Goal: Contribute content: Contribute content

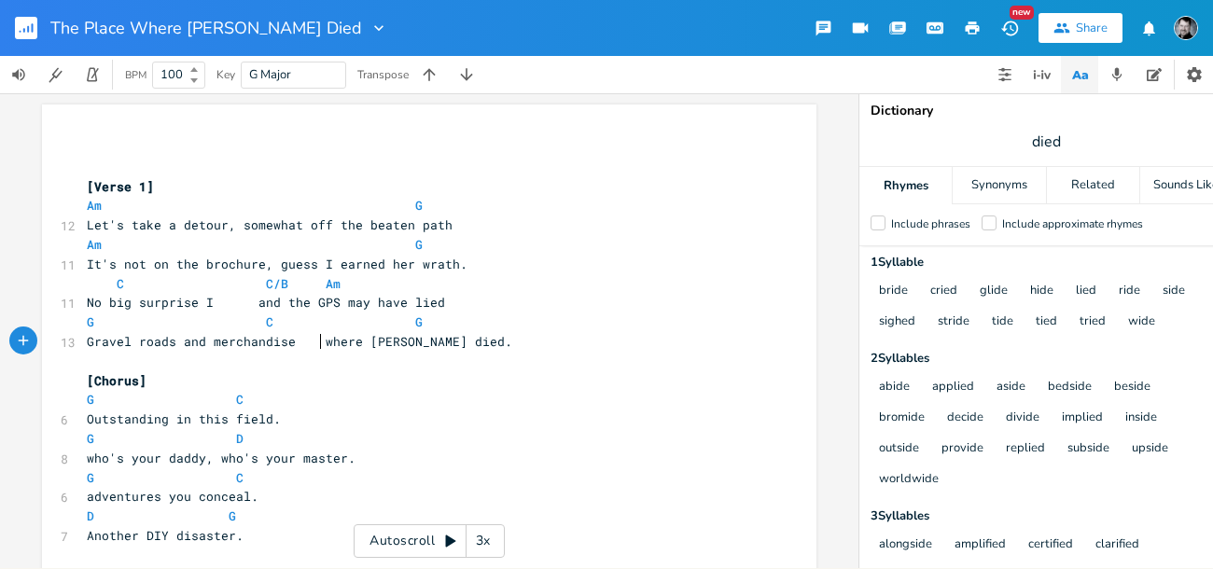
scroll to position [93, 0]
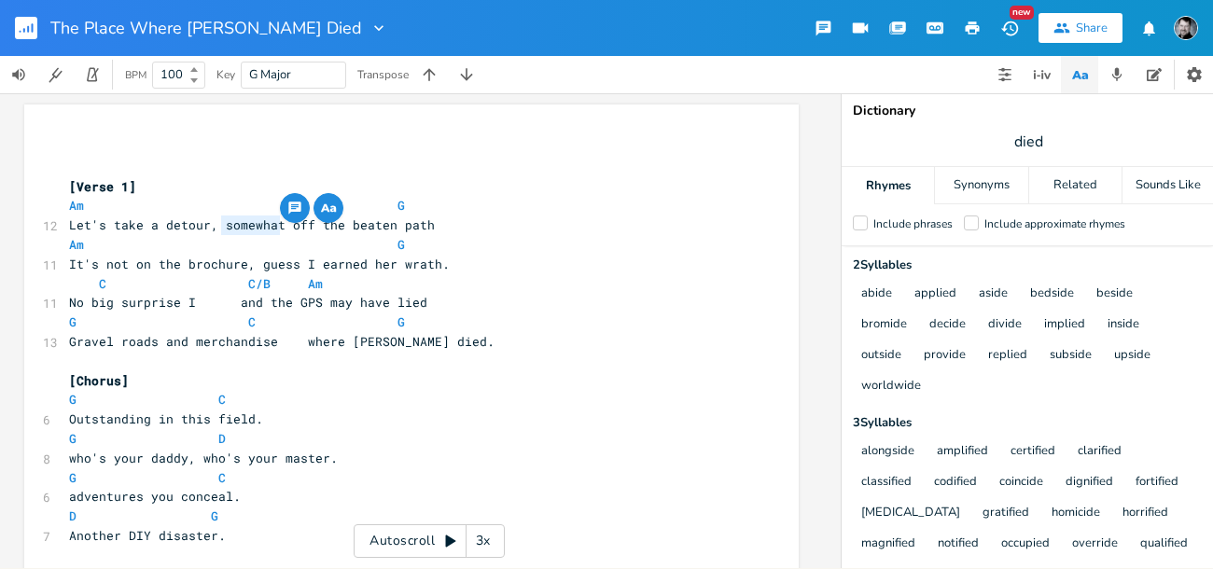
drag, startPoint x: 253, startPoint y: 224, endPoint x: 216, endPoint y: 224, distance: 36.4
click at [216, 224] on span "Let's take a detour, somewhat off the beaten path" at bounding box center [252, 224] width 366 height 17
type textarea "kinda"
click at [253, 266] on span "It's not on the brochure, guess I earned her wrath." at bounding box center [259, 264] width 381 height 17
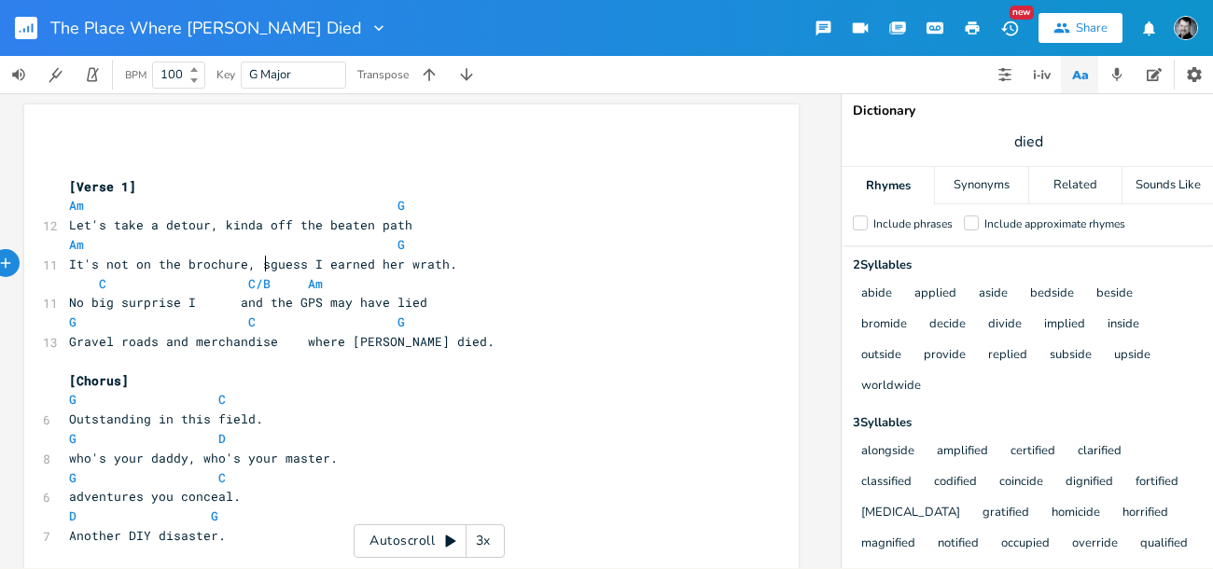
type textarea "so"
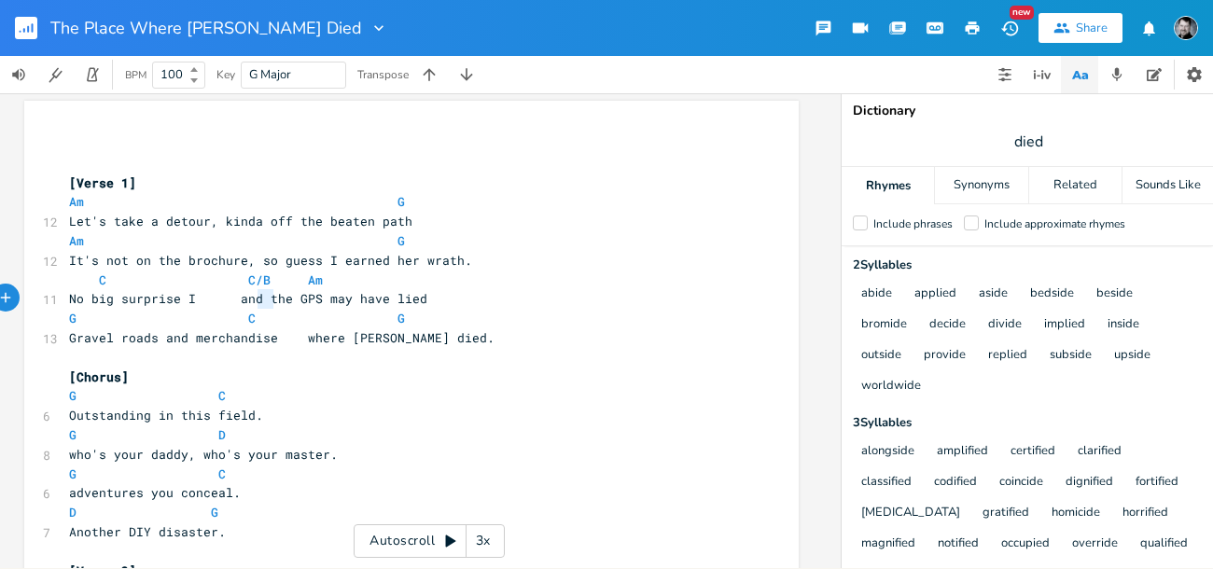
type textarea "and"
drag, startPoint x: 269, startPoint y: 302, endPoint x: 239, endPoint y: 299, distance: 30.0
click at [239, 299] on span "No big surprise I and the GPS may have lied" at bounding box center [248, 298] width 358 height 17
type textarea "I"
drag, startPoint x: 187, startPoint y: 300, endPoint x: 173, endPoint y: 299, distance: 15.0
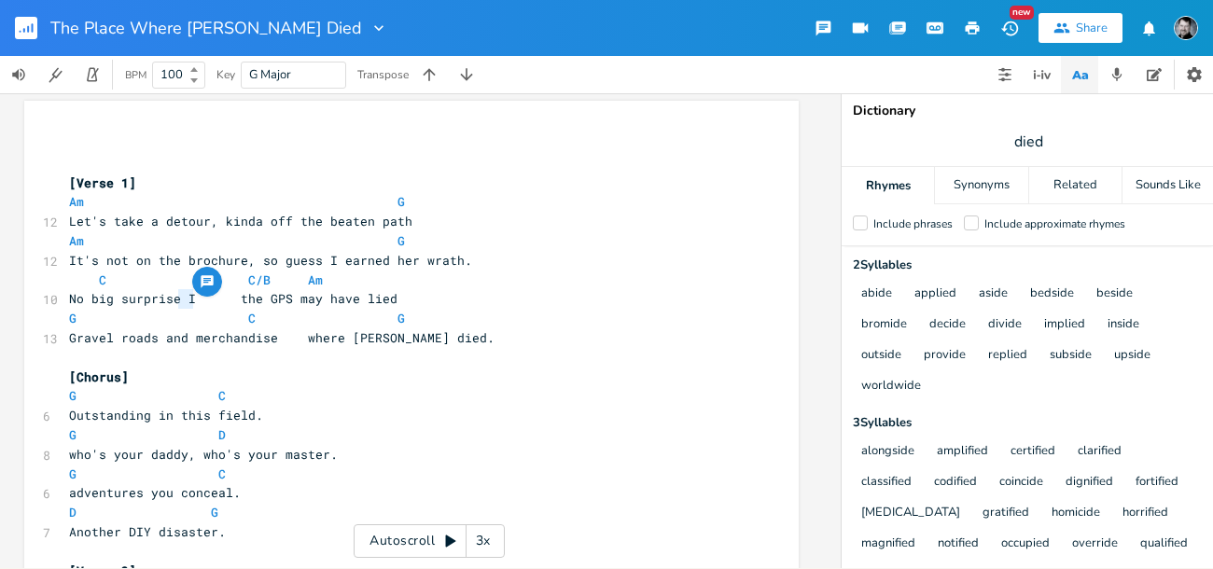
click at [173, 299] on span "No big surprise I the GPS may have lied" at bounding box center [233, 298] width 328 height 17
type textarea "e"
drag, startPoint x: 65, startPoint y: 301, endPoint x: 78, endPoint y: 302, distance: 13.1
click at [78, 302] on span "No big surprise the GPS may have lied" at bounding box center [233, 298] width 328 height 17
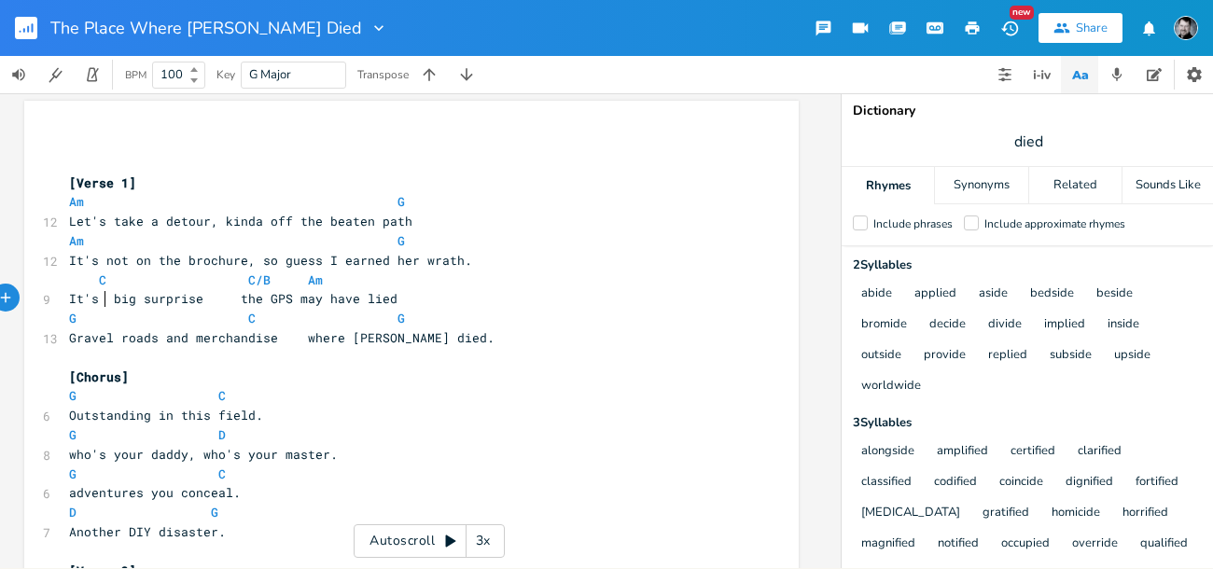
type textarea "It's no"
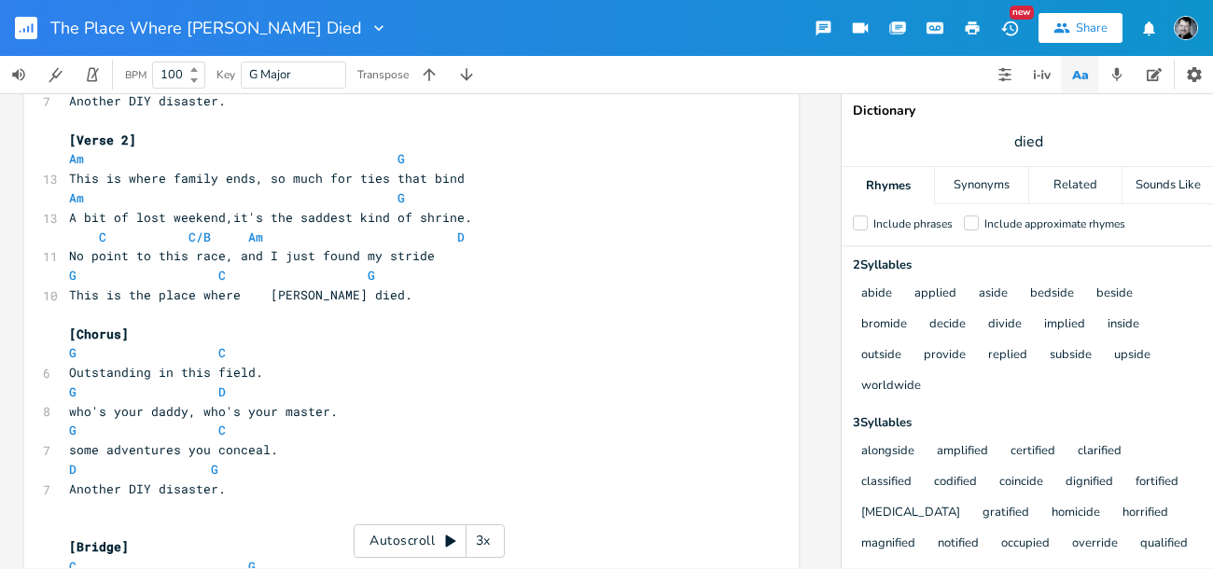
scroll to position [437, 0]
drag, startPoint x: 64, startPoint y: 294, endPoint x: 187, endPoint y: 295, distance: 122.2
click at [187, 295] on span "This is the place where [PERSON_NAME] died." at bounding box center [240, 293] width 343 height 17
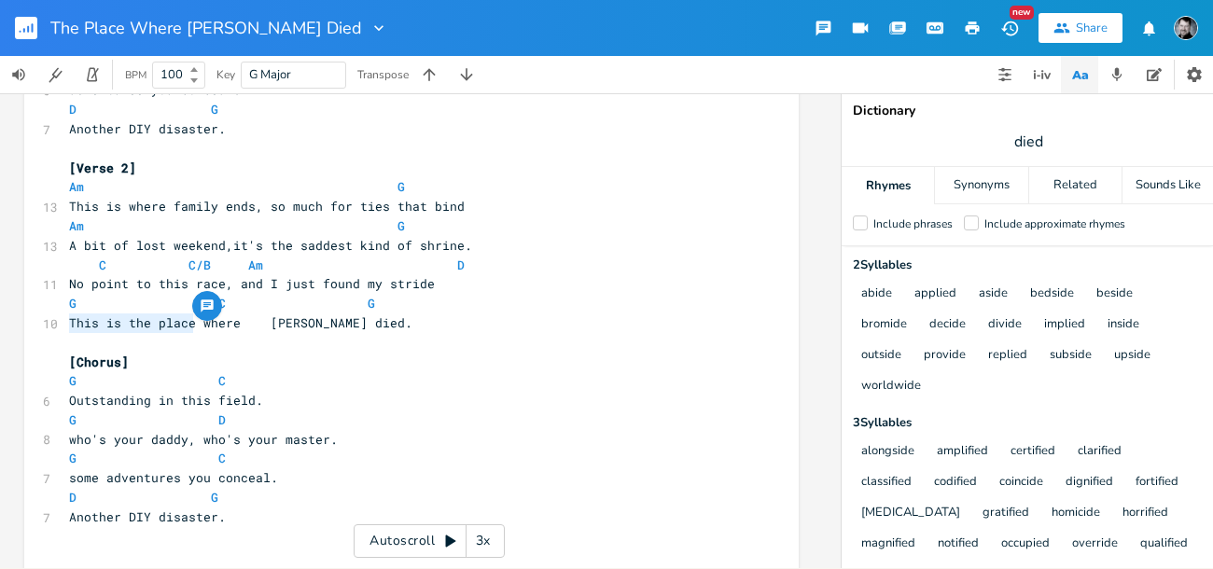
scroll to position [0, 14]
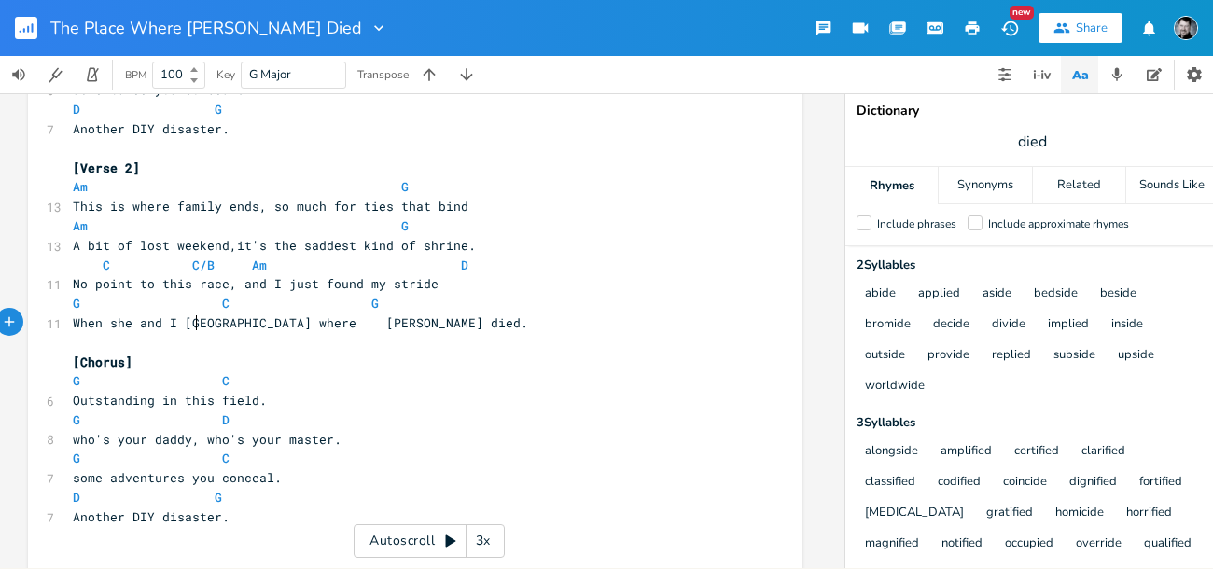
type textarea "When she and I mak"
type textarea "de love"
click at [299, 324] on span at bounding box center [300, 323] width 7 height 20
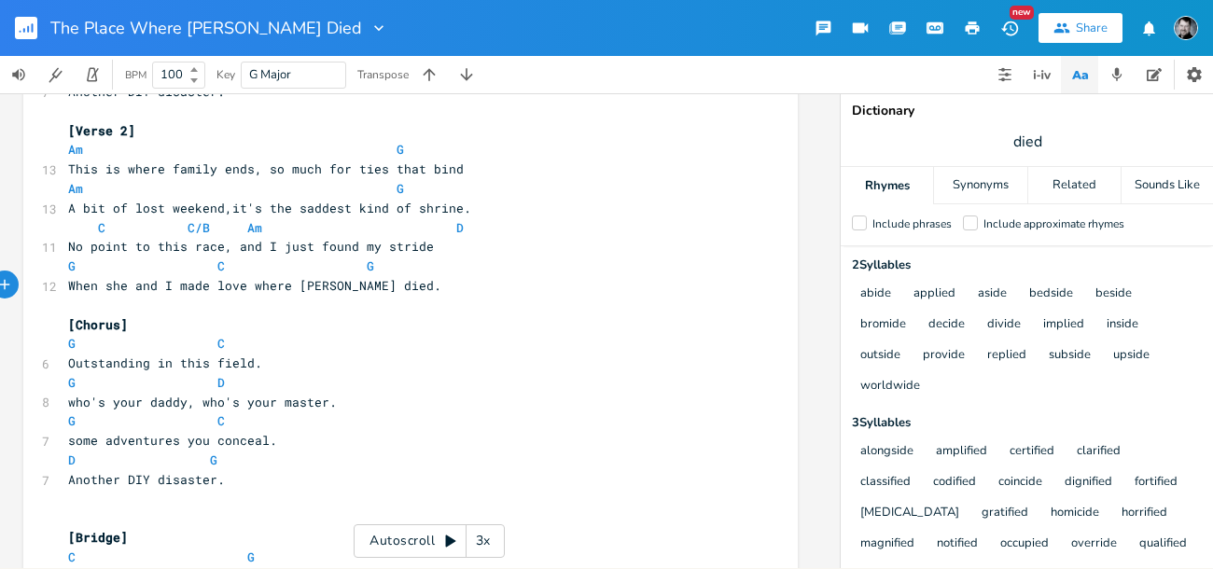
scroll to position [0, 0]
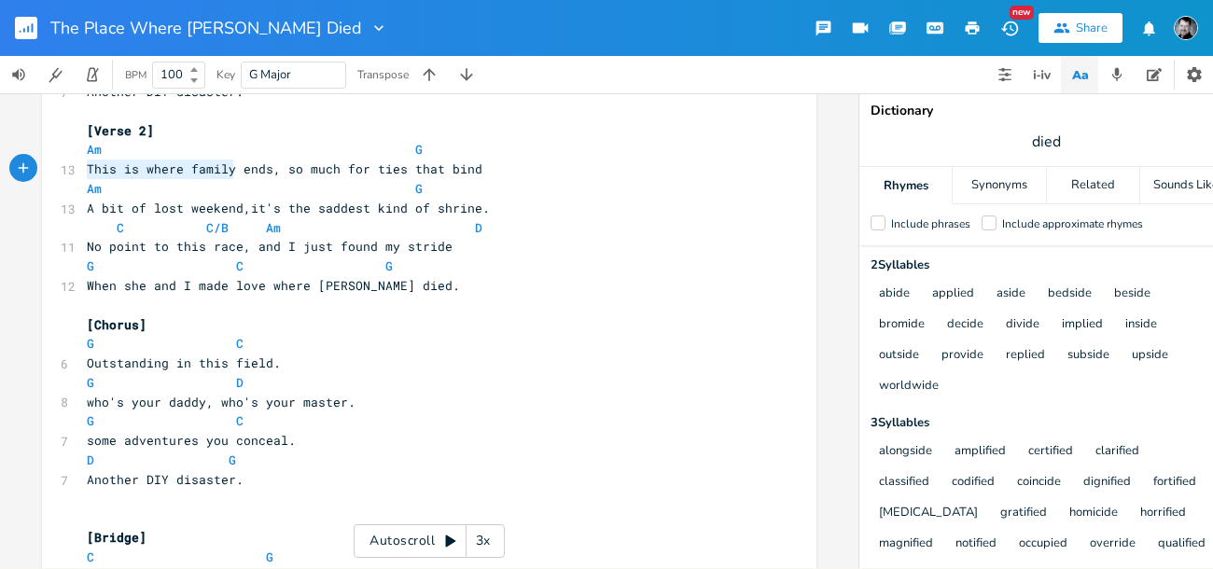
type textarea "This is where family ends"
drag, startPoint x: 82, startPoint y: 168, endPoint x: 261, endPoint y: 170, distance: 179.1
click at [261, 170] on span "This is where family ends, so much for ties that bind" at bounding box center [285, 168] width 396 height 17
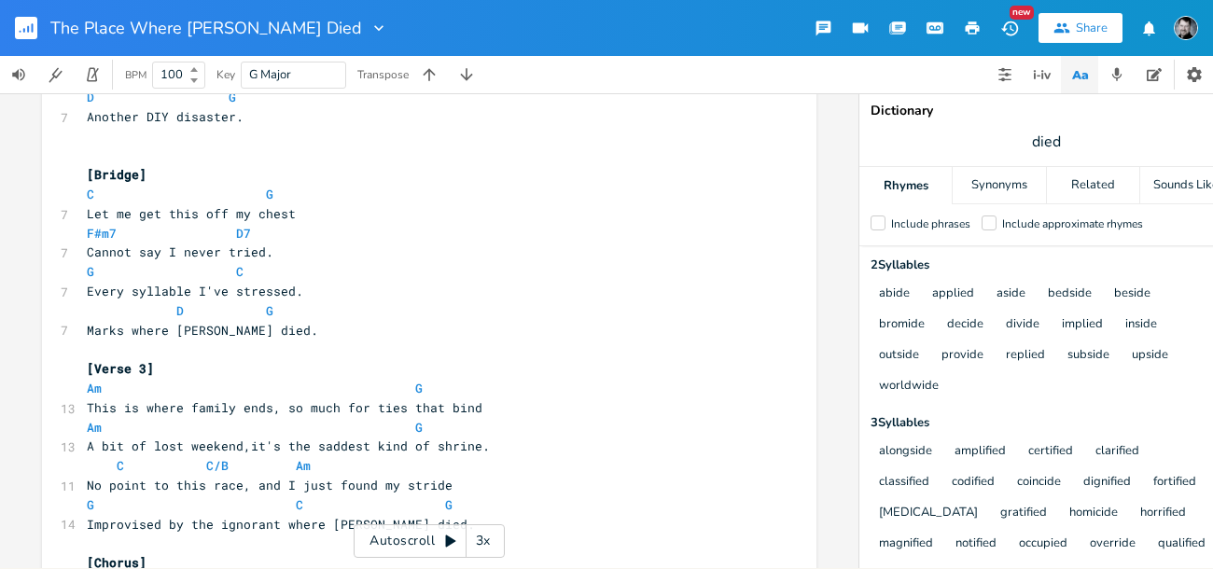
scroll to position [487, 0]
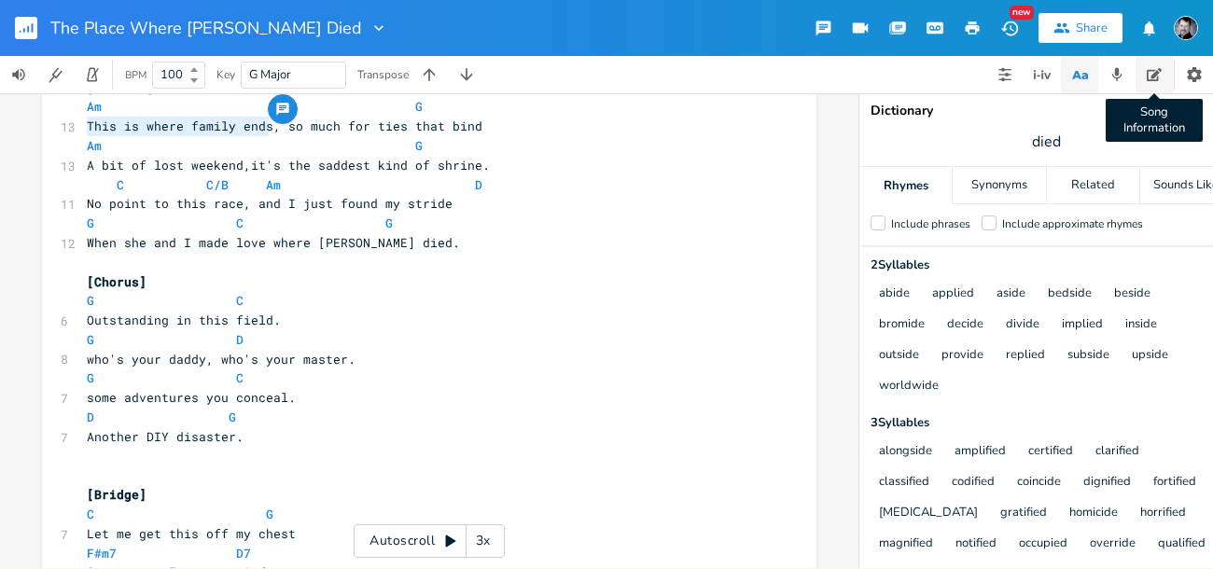
click at [1156, 71] on icon "button" at bounding box center [1153, 74] width 15 height 13
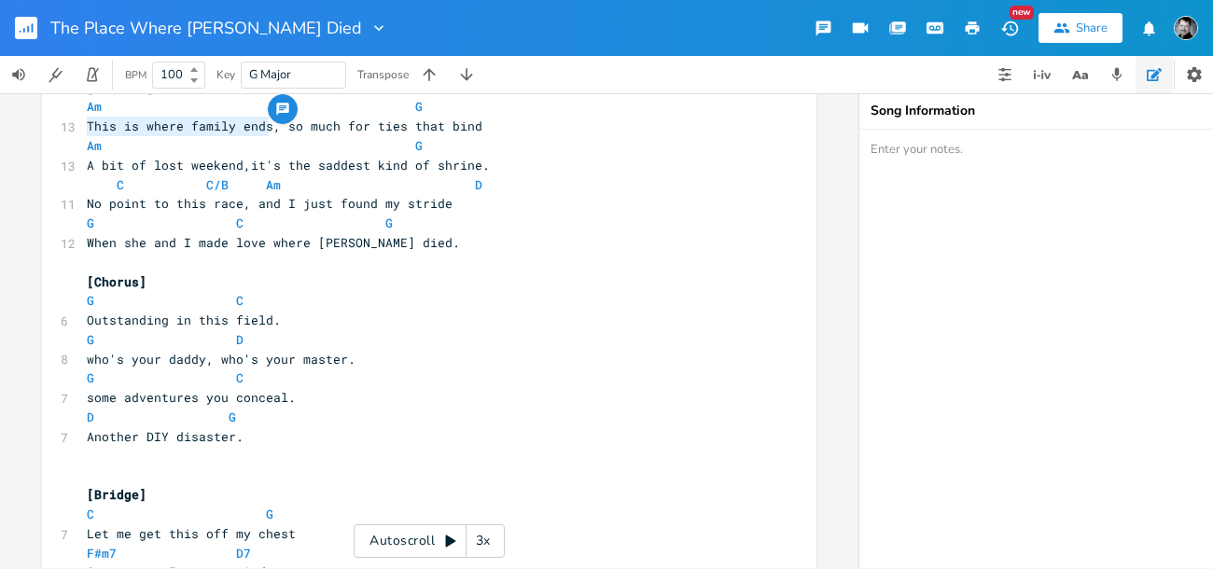
click at [981, 156] on textarea at bounding box center [1045, 349] width 373 height 438
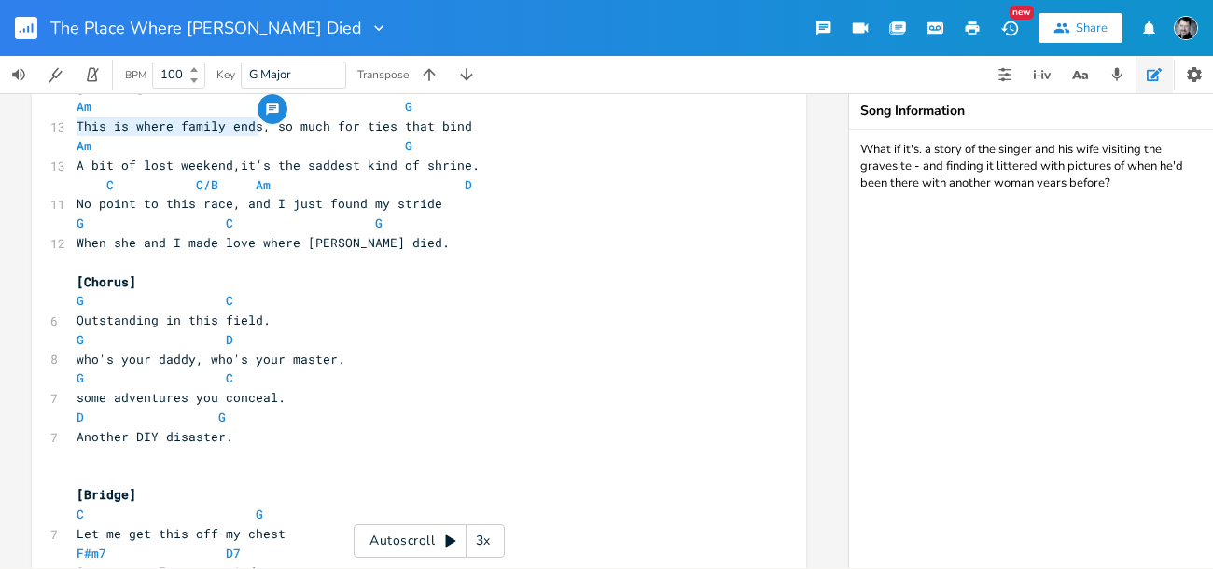
scroll to position [0, 0]
click at [924, 151] on textarea "What if it's. a story of the singer and his wife visiting the gravesite - and f…" at bounding box center [1035, 349] width 373 height 438
type textarea "What if it's a story of the singer and his wife visiting the gravesite - and fi…"
click at [1076, 75] on icon "button" at bounding box center [1075, 75] width 9 height 8
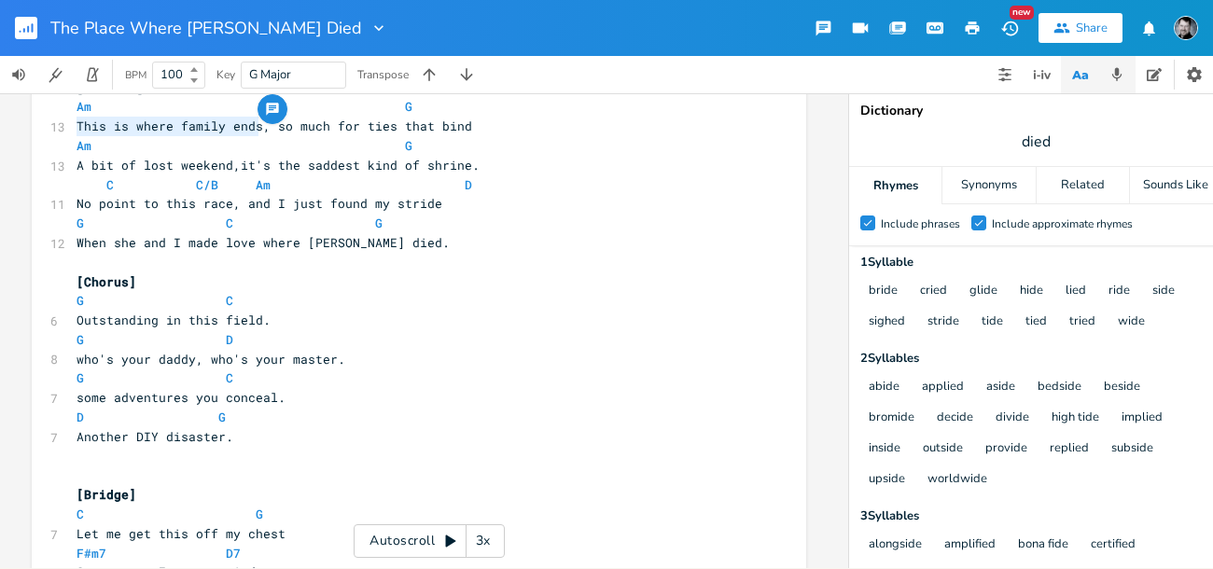
click at [1117, 73] on icon "button" at bounding box center [1117, 74] width 10 height 13
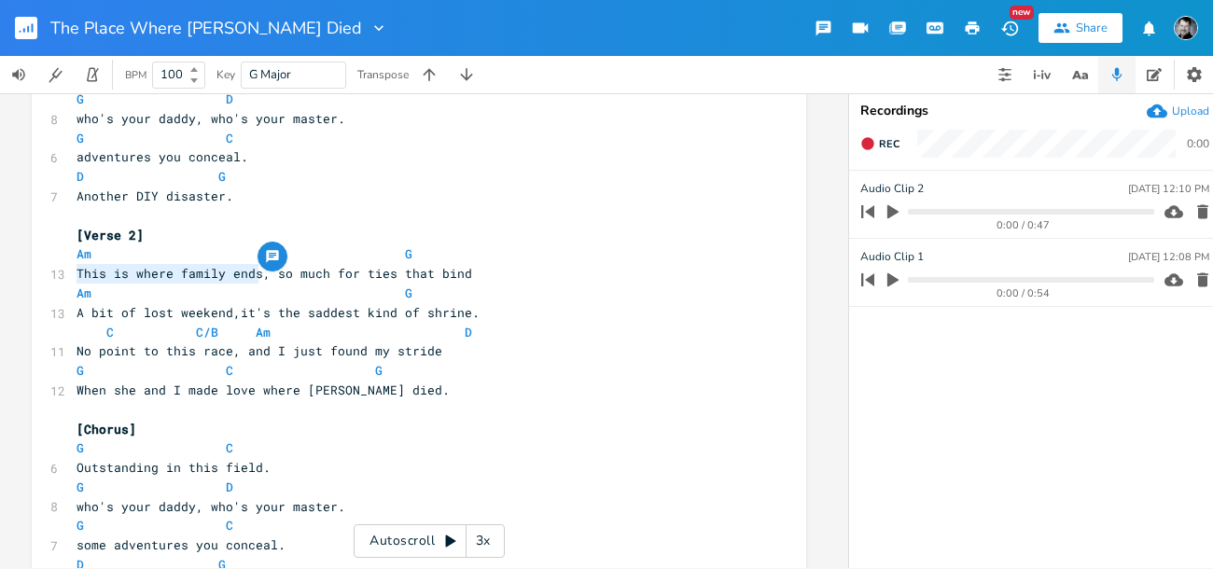
scroll to position [342, 0]
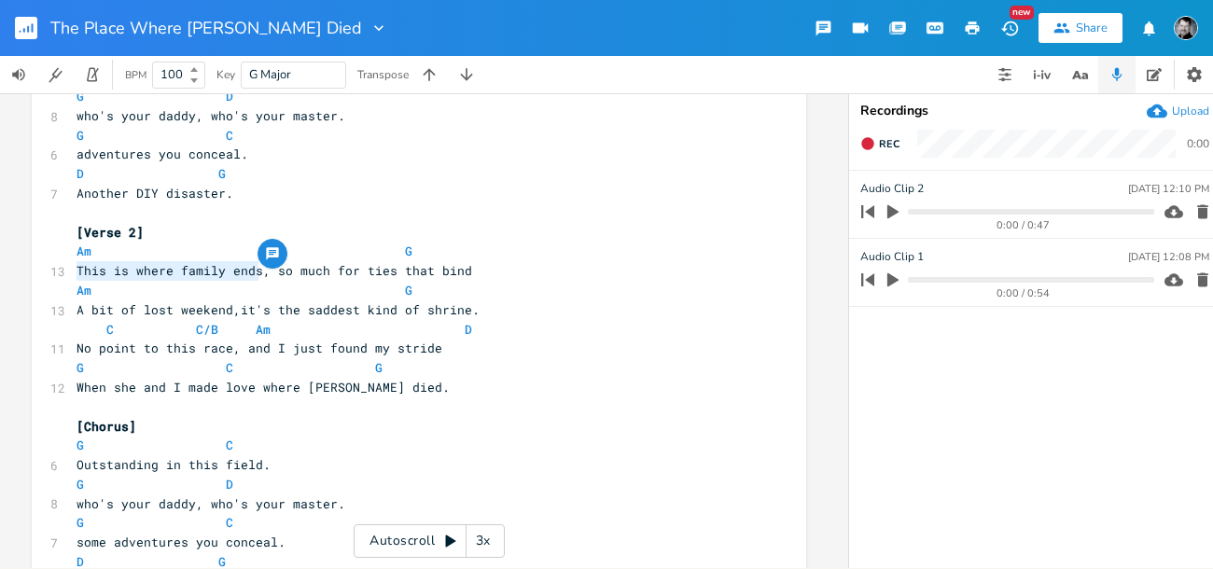
click at [211, 269] on span "This is where family ends, so much for ties that bind" at bounding box center [274, 270] width 396 height 17
drag, startPoint x: 254, startPoint y: 271, endPoint x: 41, endPoint y: 269, distance: 212.7
click at [41, 269] on div "This is where family ends xxxxxxxxxx ​ ​ [Verse 1] Am G 12 Let's take a detour,…" at bounding box center [419, 490] width 774 height 1457
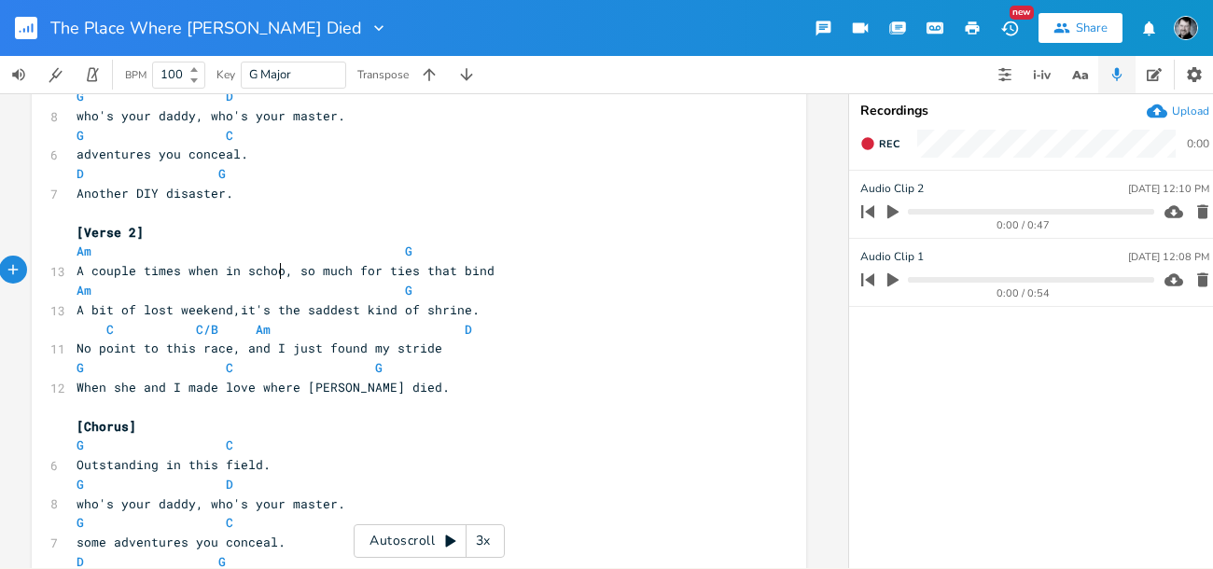
type textarea "A couple times when in school"
type textarea "so much for ties that bind"
drag, startPoint x: 299, startPoint y: 271, endPoint x: 495, endPoint y: 272, distance: 195.9
click at [495, 272] on pre "A couple times when in school, so much for ties that bind" at bounding box center [409, 271] width 673 height 20
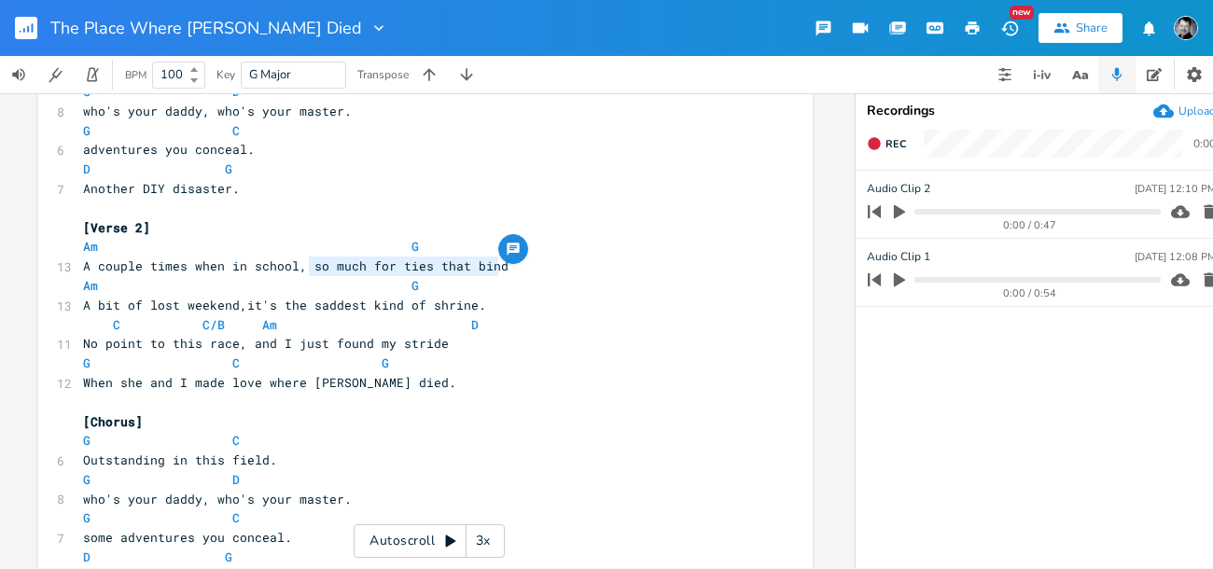
scroll to position [0, 0]
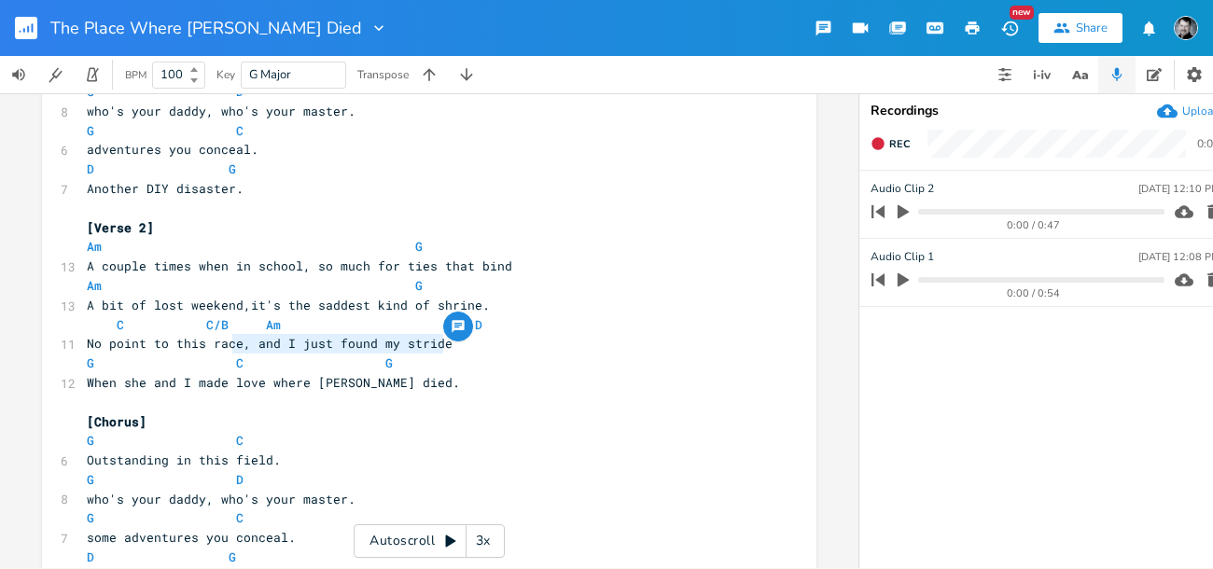
type textarea "and I just found my stride"
drag, startPoint x: 414, startPoint y: 342, endPoint x: 250, endPoint y: 343, distance: 164.2
click at [250, 343] on span "No point to this race, and I just found my stride" at bounding box center [270, 343] width 366 height 17
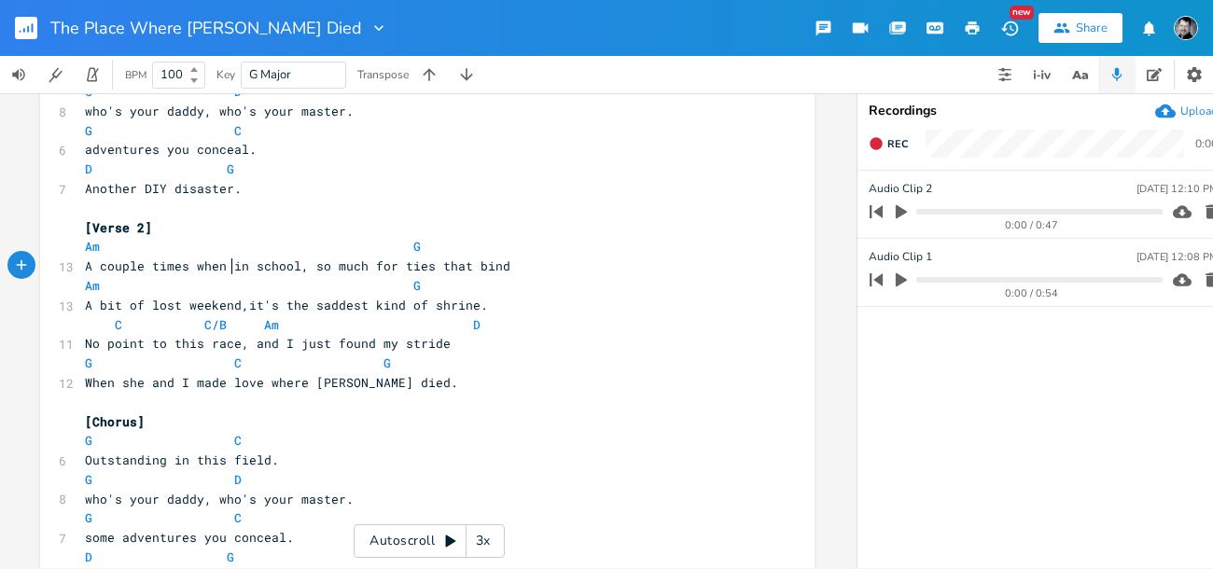
click at [225, 266] on span "A couple times when in school, so much for ties that bind" at bounding box center [297, 265] width 425 height 17
type textarea "still"
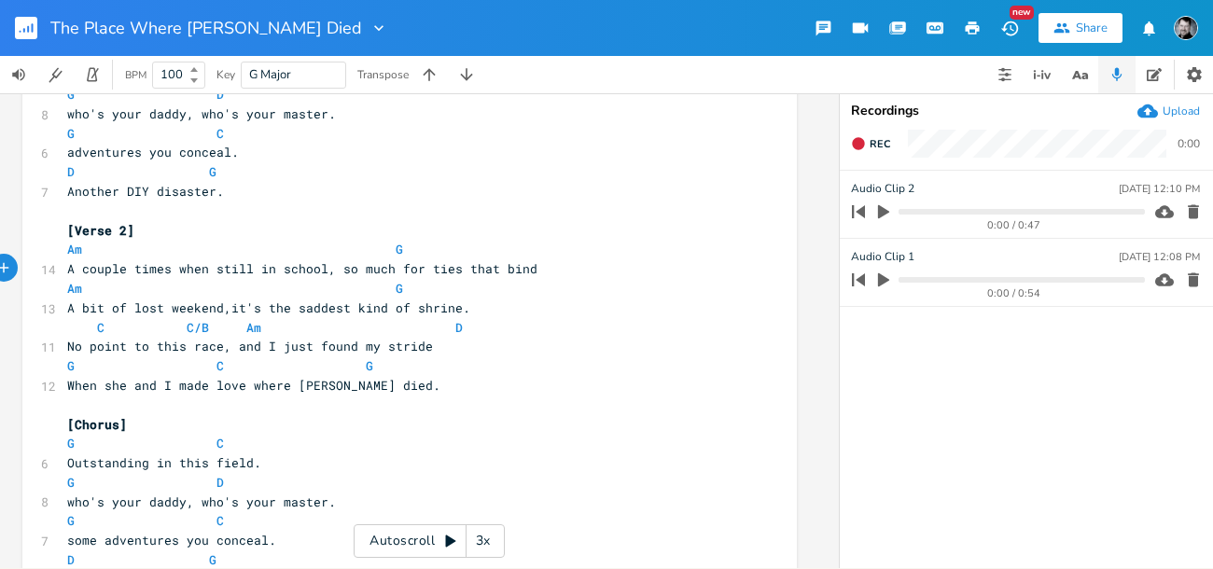
scroll to position [342, 0]
type textarea "so much for ties that bind"
drag, startPoint x: 329, startPoint y: 265, endPoint x: 523, endPoint y: 271, distance: 194.1
click at [523, 271] on pre "A couple times when still in school, so much for ties that bind" at bounding box center [399, 271] width 673 height 20
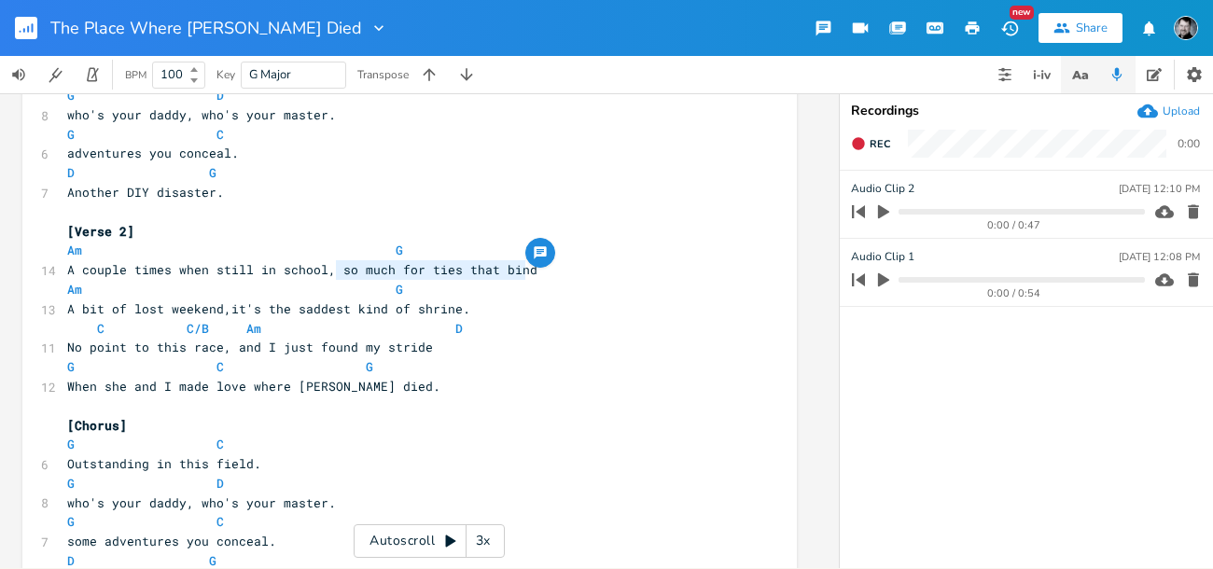
click at [1079, 71] on icon "button" at bounding box center [1079, 74] width 23 height 23
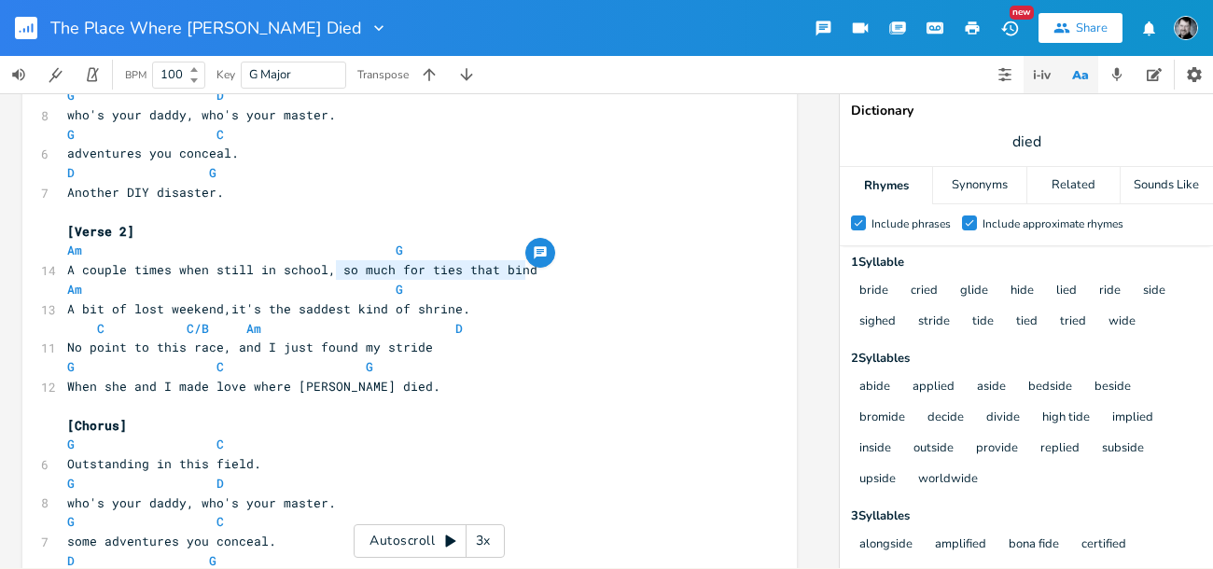
click at [1040, 72] on icon "button" at bounding box center [1042, 74] width 22 height 22
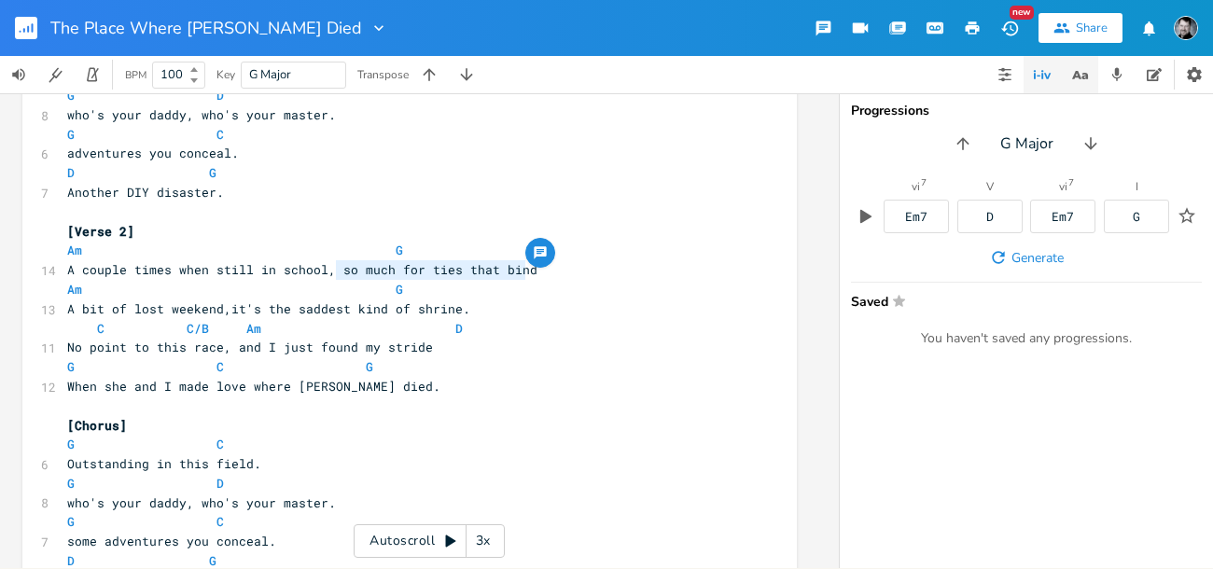
click at [1061, 74] on button "button" at bounding box center [1079, 74] width 37 height 37
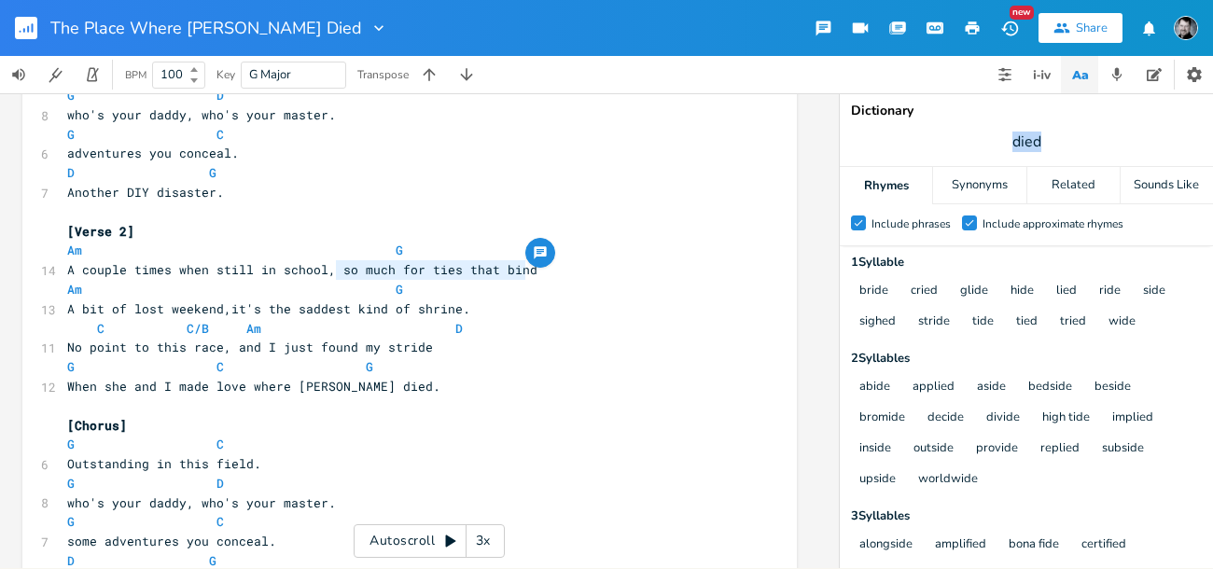
drag, startPoint x: 1048, startPoint y: 138, endPoint x: 984, endPoint y: 138, distance: 64.4
click at [984, 138] on span "died" at bounding box center [1026, 142] width 373 height 34
type input "same"
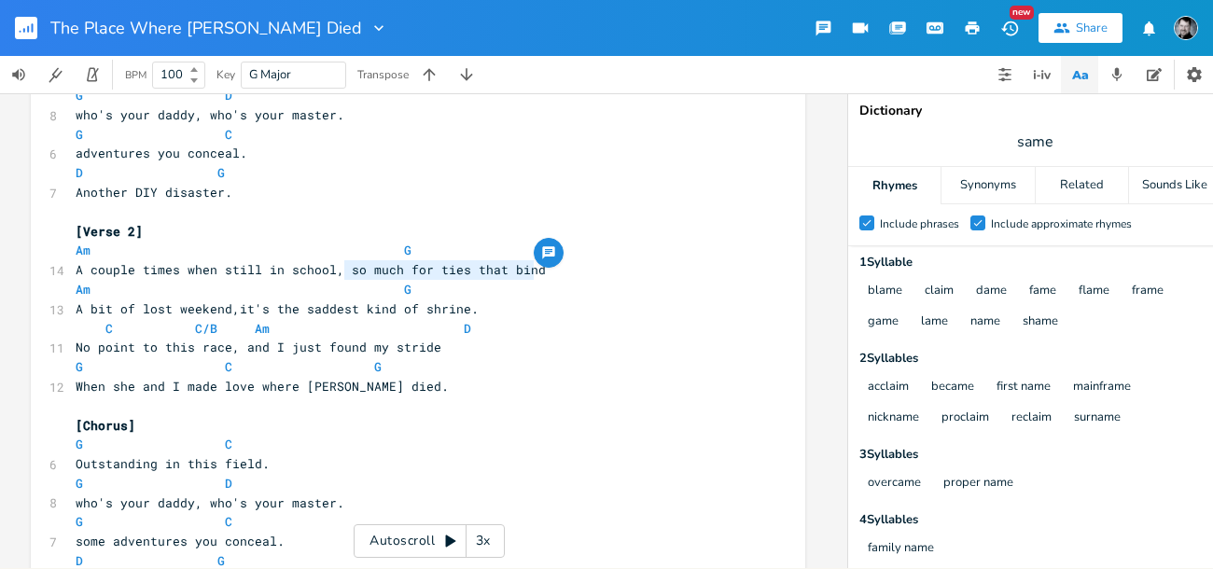
scroll to position [0, 8]
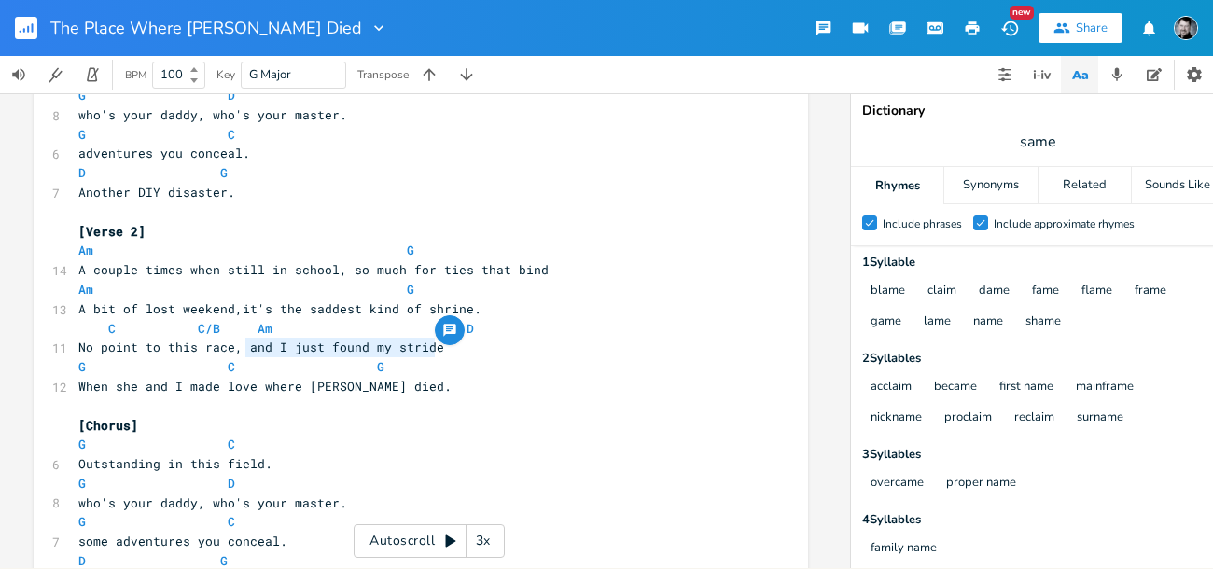
drag, startPoint x: 431, startPoint y: 348, endPoint x: 242, endPoint y: 351, distance: 189.4
click at [242, 351] on pre "No point to this race, and I just found my stride" at bounding box center [411, 348] width 673 height 20
type textarea "or where the co"
type textarea "pictures came from"
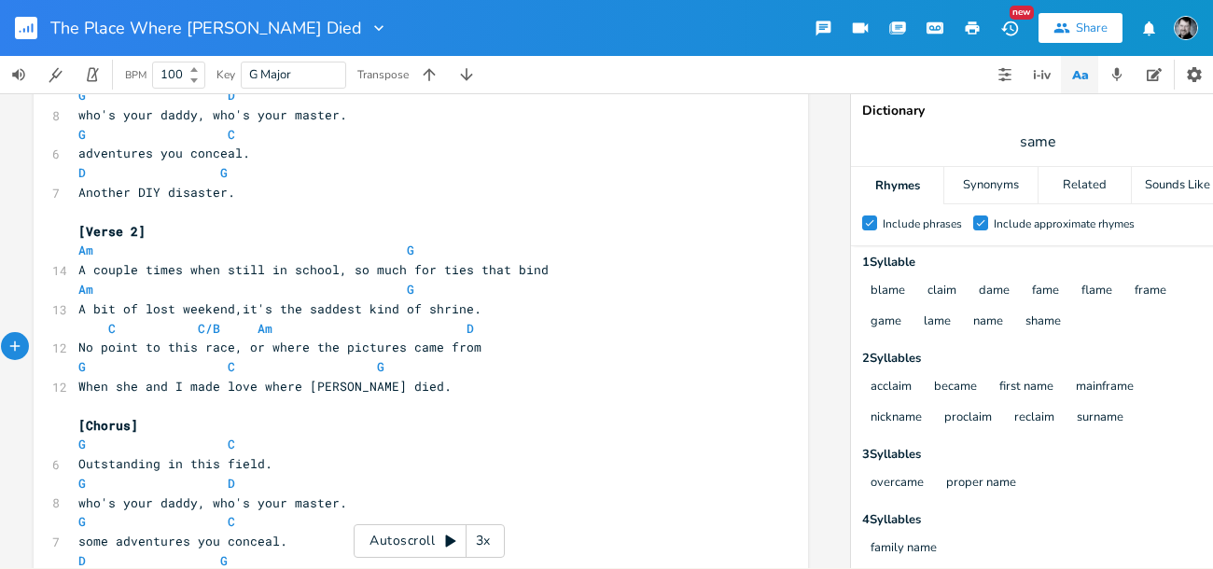
scroll to position [0, 0]
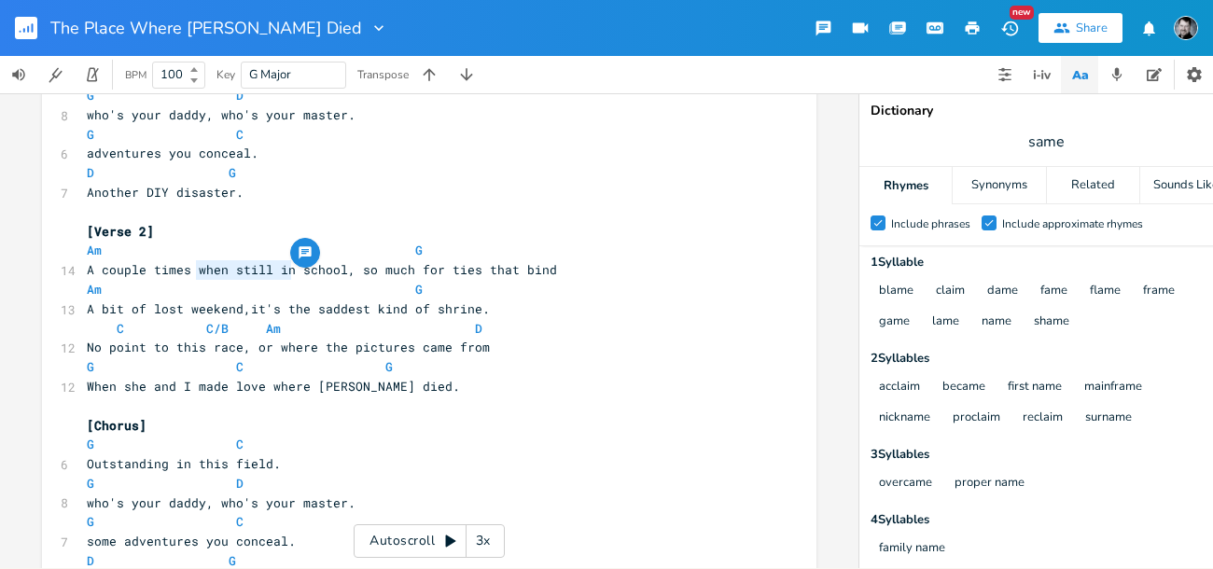
drag, startPoint x: 285, startPoint y: 269, endPoint x: 193, endPoint y: 269, distance: 92.3
click at [192, 269] on span "A couple times when still in school, so much for ties that bind" at bounding box center [322, 269] width 470 height 17
type textarea "in art"
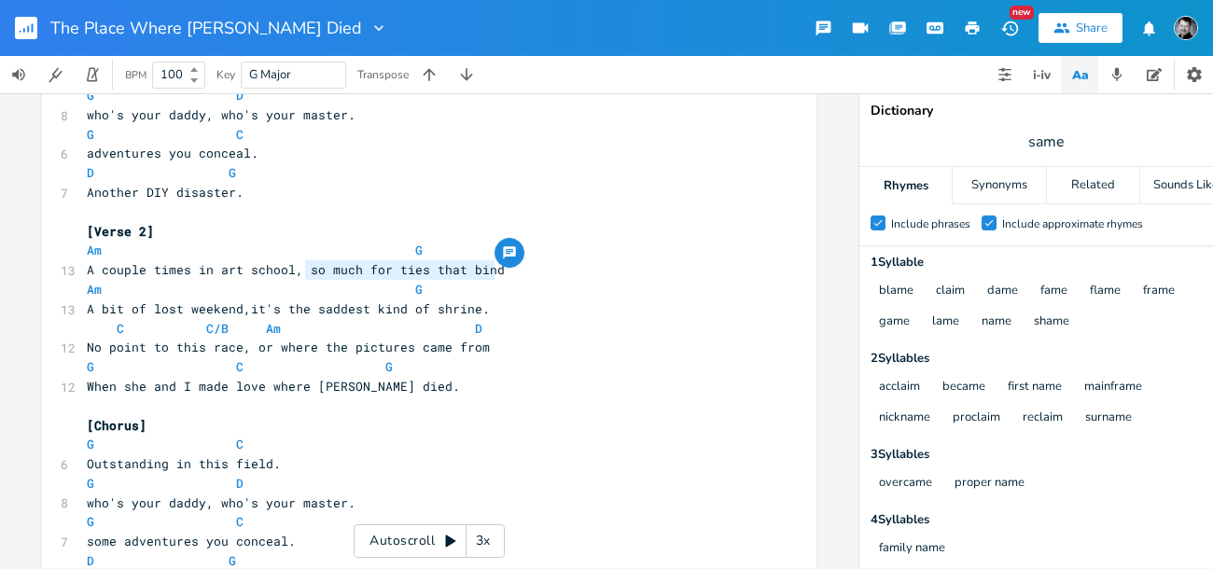
drag, startPoint x: 306, startPoint y: 270, endPoint x: 490, endPoint y: 269, distance: 183.8
click at [490, 269] on pre "A couple times in art school, so much for ties that bind" at bounding box center [419, 270] width 673 height 20
type textarea "I came here with my"
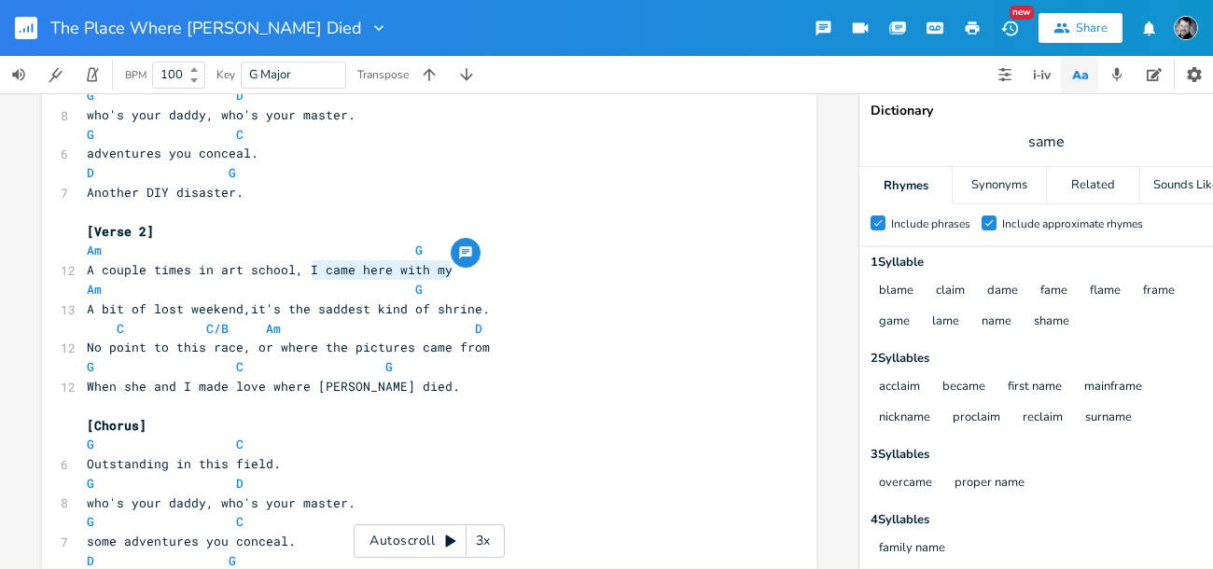
type textarea "I came here with my"
drag, startPoint x: 459, startPoint y: 270, endPoint x: 299, endPoint y: 270, distance: 160.4
click at [299, 270] on pre "A couple times in art school, I came here with my" at bounding box center [419, 270] width 673 height 20
click at [367, 271] on span "A couple times in art school, I came here with my" at bounding box center [270, 269] width 366 height 17
drag, startPoint x: 454, startPoint y: 271, endPoint x: 352, endPoint y: 272, distance: 102.6
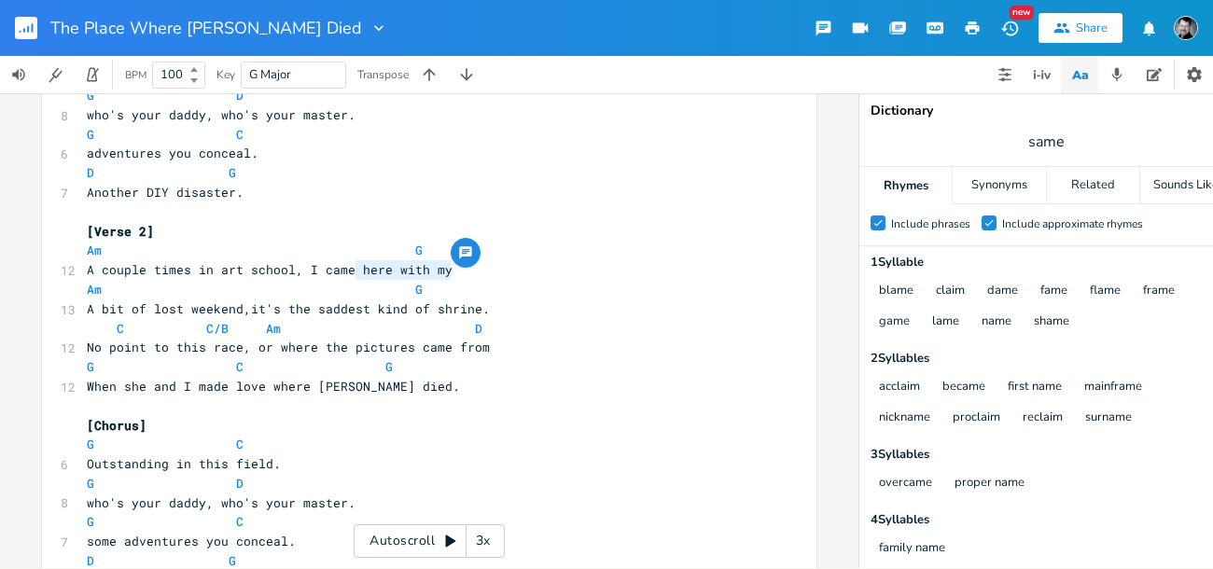
click at [352, 272] on pre "A couple times in art school, I came here with my" at bounding box center [419, 270] width 673 height 20
type textarea "with my drunk friends"
drag, startPoint x: 1045, startPoint y: 142, endPoint x: 1010, endPoint y: 145, distance: 34.6
click at [1010, 145] on span "same" at bounding box center [1045, 142] width 373 height 34
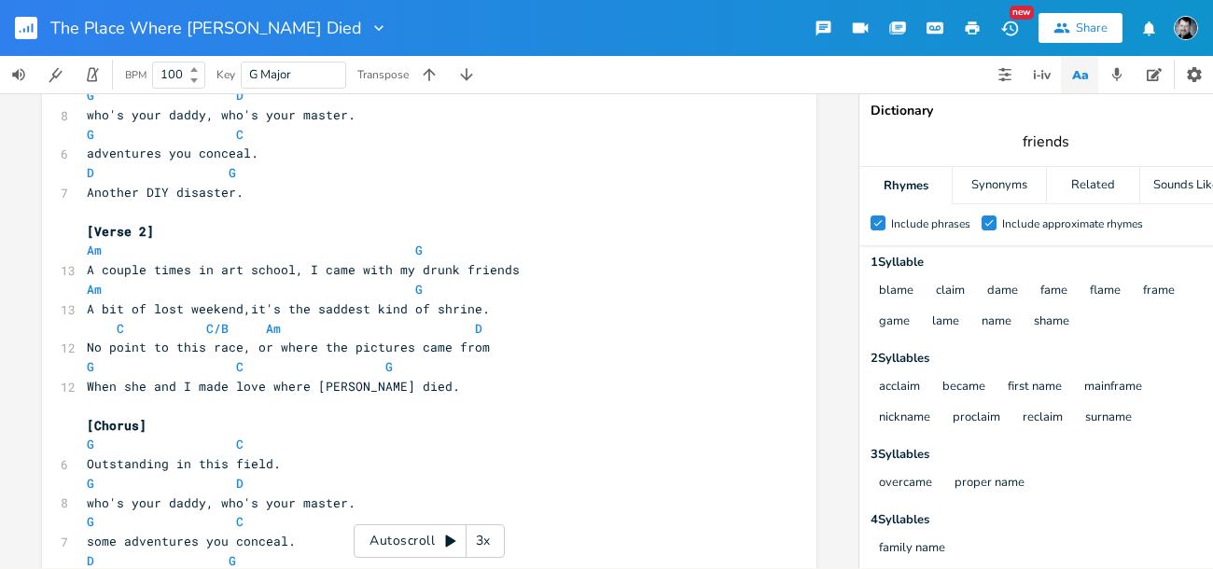
type input "friends"
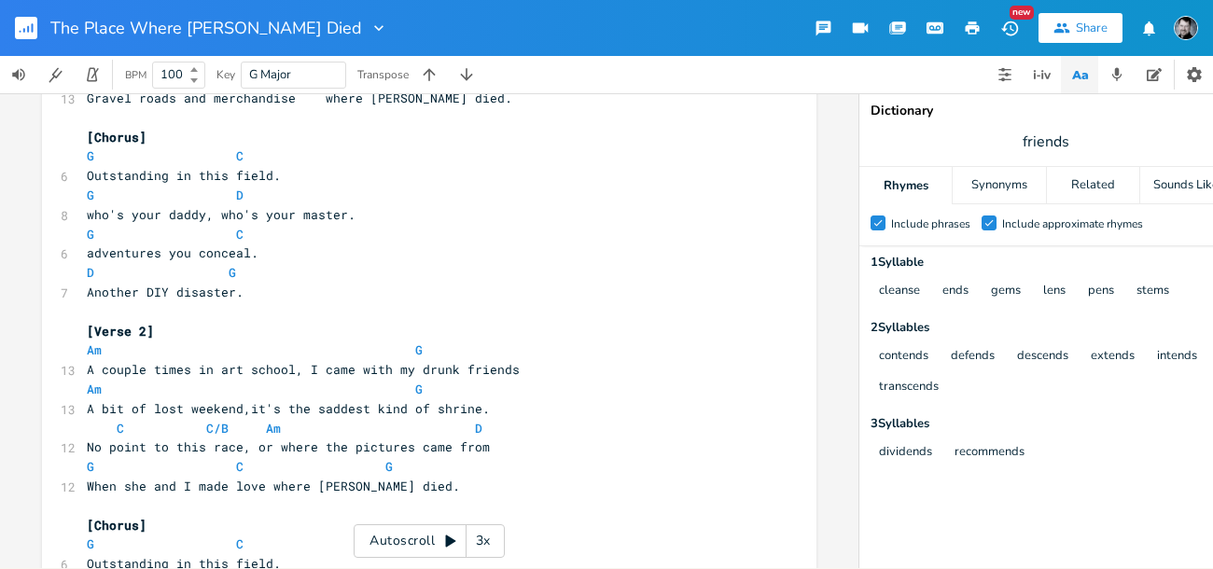
scroll to position [0, 2]
click at [352, 368] on span "A couple times in art school, I came with my drunk friends" at bounding box center [301, 369] width 433 height 17
type textarea "here"
type textarea "A bit of lost weekend"
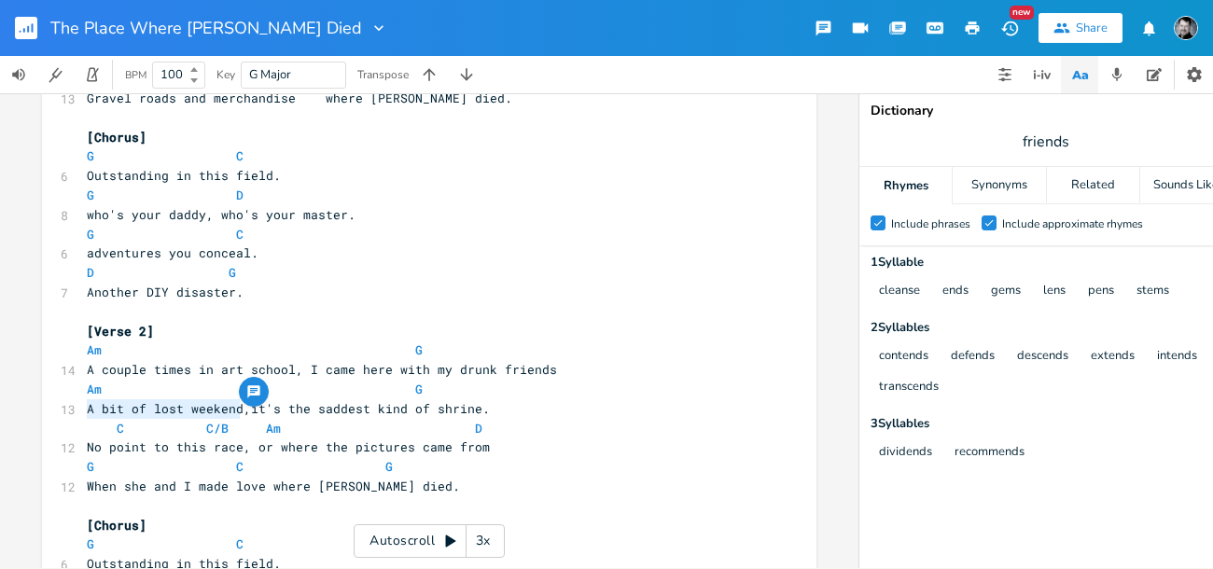
drag, startPoint x: 232, startPoint y: 410, endPoint x: 78, endPoint y: 407, distance: 153.9
click at [83, 407] on pre "A bit of lost weekend,it's the saddest kind of shrine." at bounding box center [419, 409] width 673 height 20
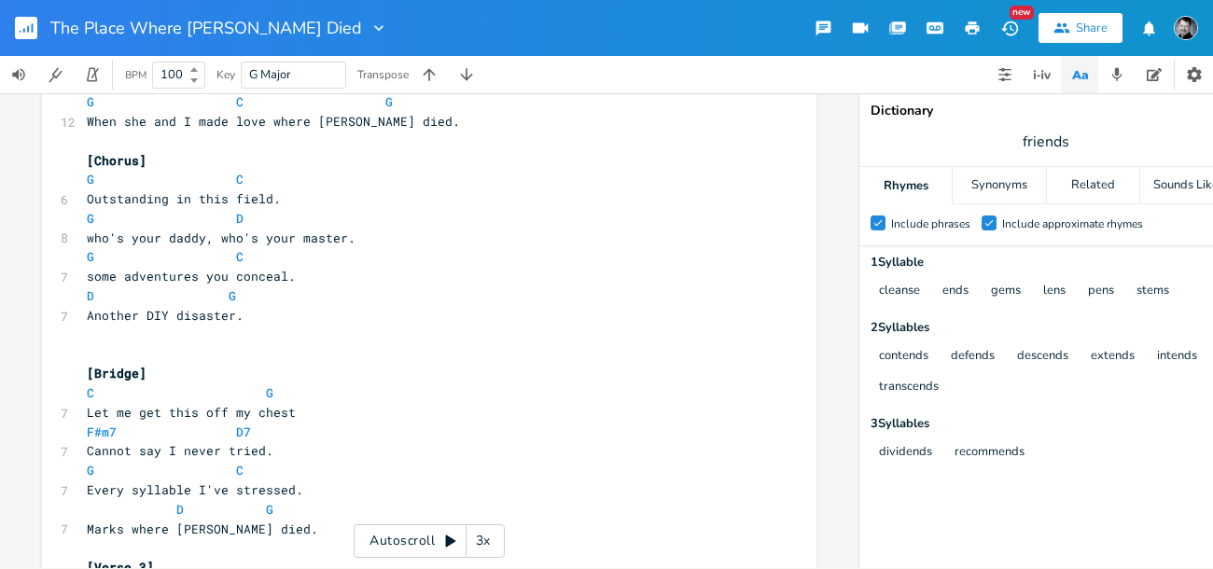
scroll to position [609, 0]
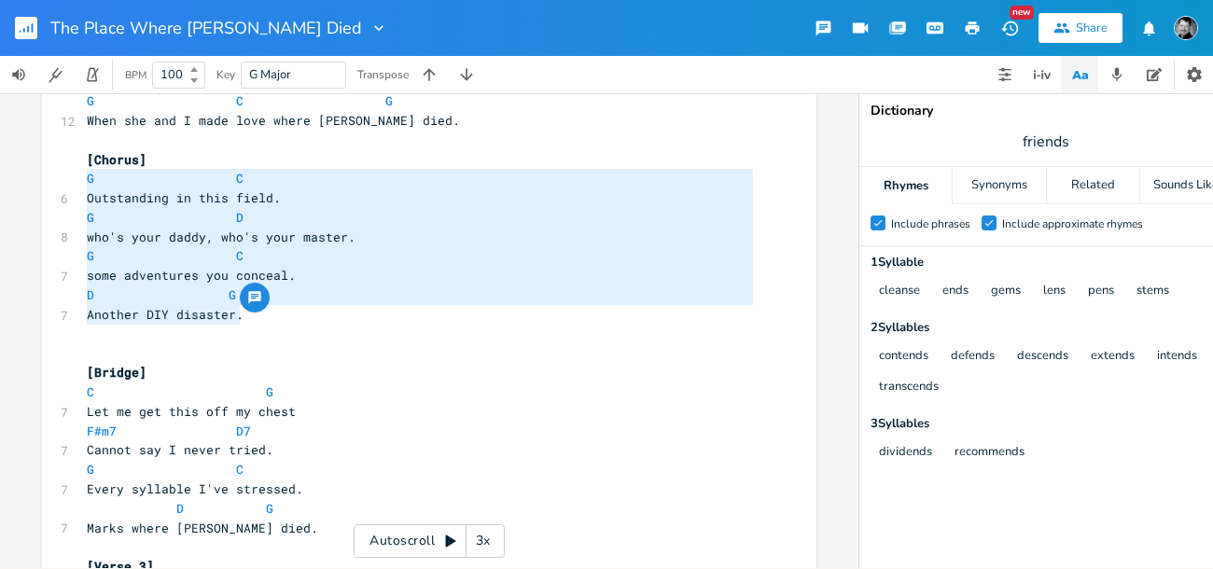
type textarea "[Chorus] G C Outstanding in this field. G D who's your daddy, who's your master…"
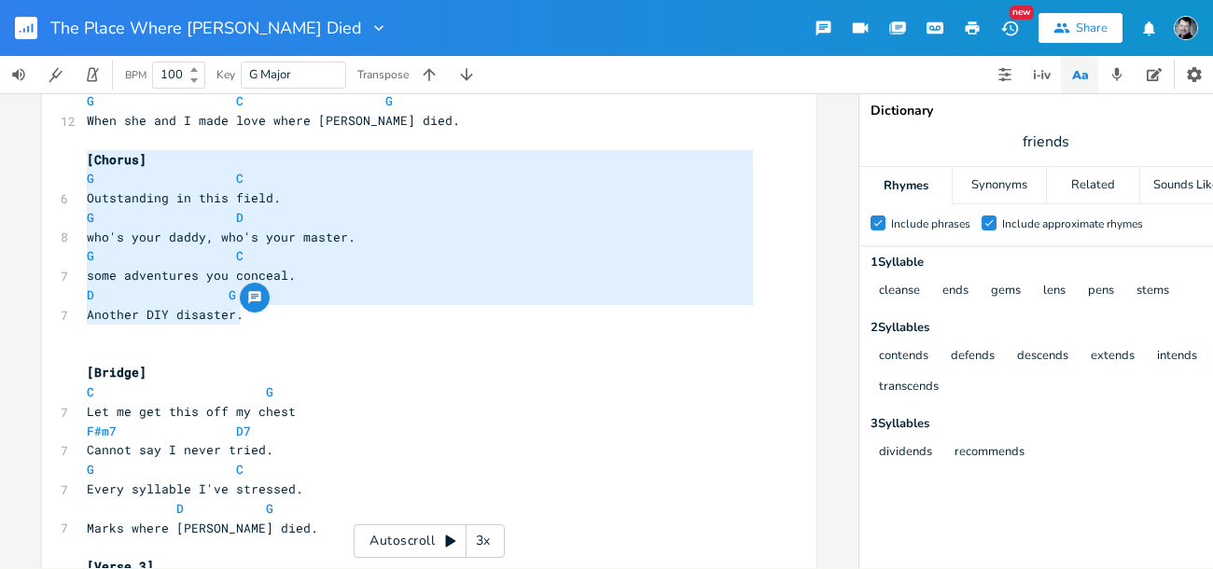
drag, startPoint x: 243, startPoint y: 317, endPoint x: 68, endPoint y: 165, distance: 231.4
click at [68, 165] on div "[Chorus] G C Outstanding in this field. G D who's your daddy, who's your master…" at bounding box center [429, 223] width 774 height 1457
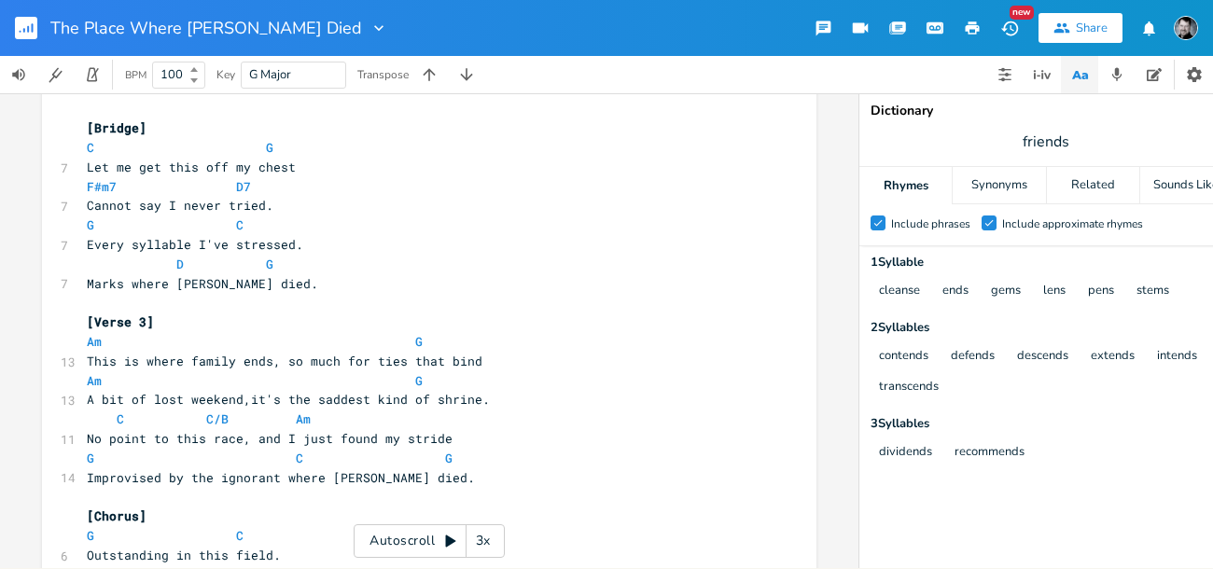
scroll to position [660, 0]
click at [300, 285] on pre "Marks where [PERSON_NAME] died." at bounding box center [419, 283] width 673 height 20
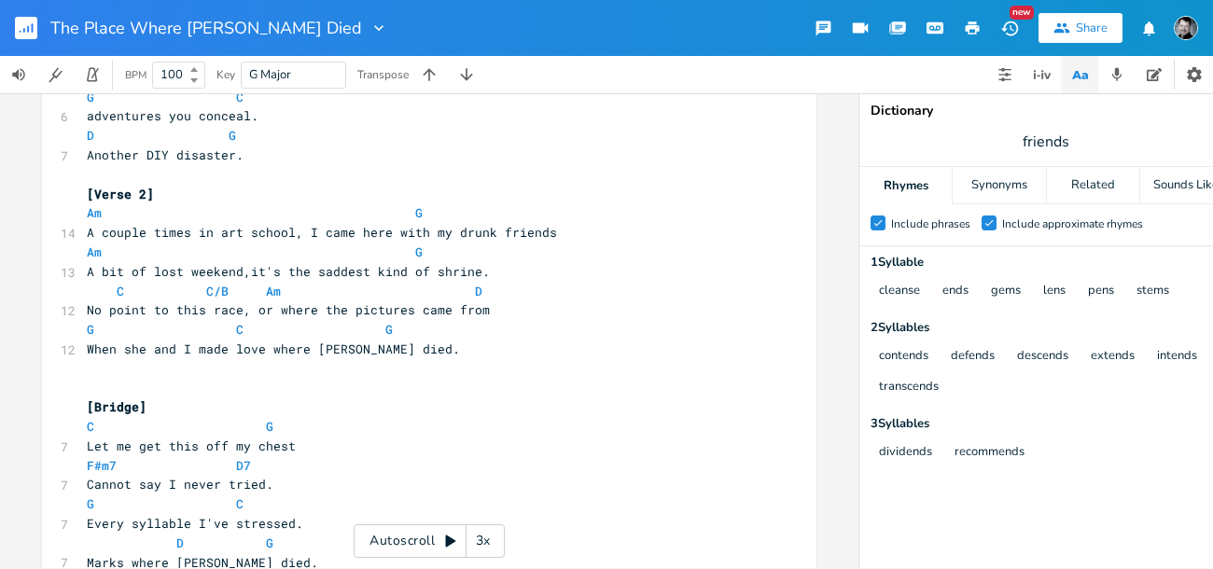
scroll to position [378, 0]
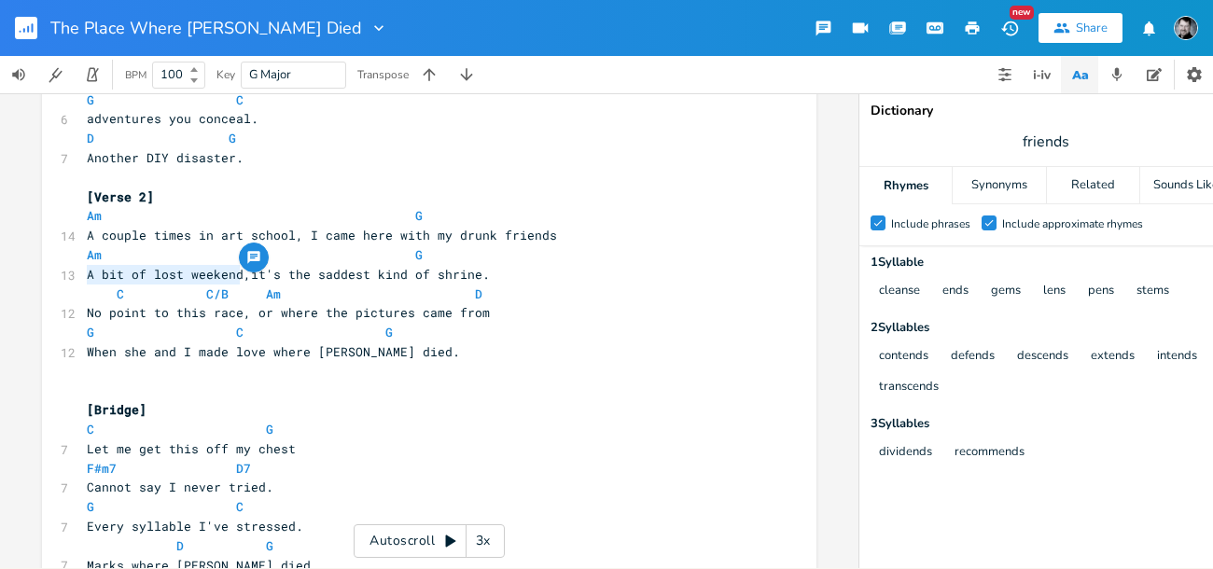
drag, startPoint x: 234, startPoint y: 273, endPoint x: 81, endPoint y: 271, distance: 153.0
click at [87, 271] on span "A bit of lost weekend,it's the saddest kind of shrine." at bounding box center [288, 274] width 403 height 17
type textarea "Guitars and Galliano"
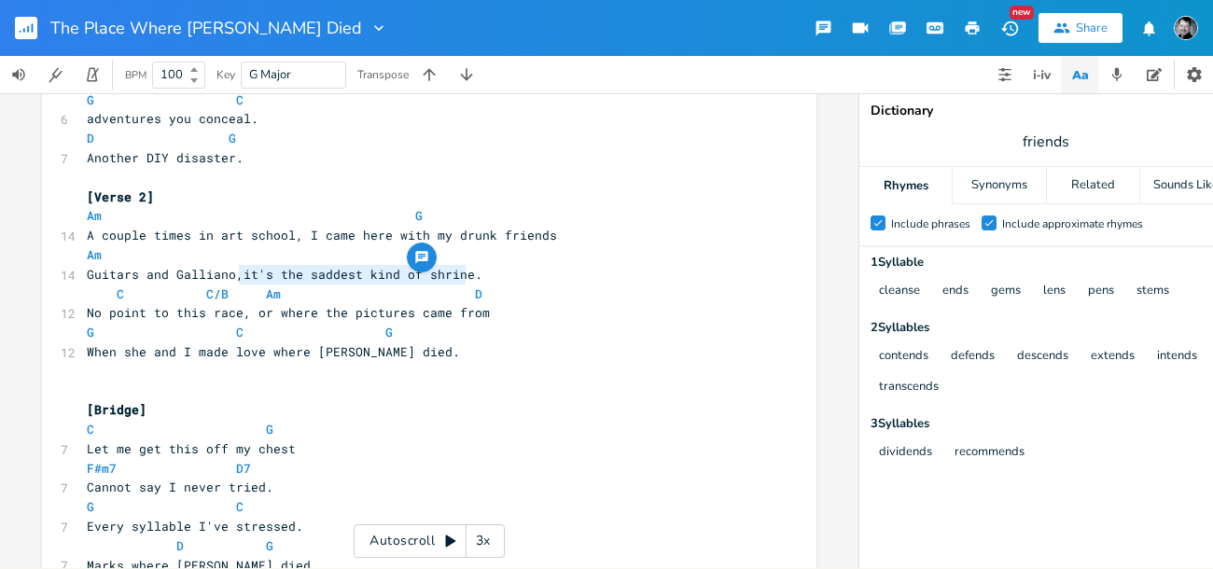
type textarea "it's the saddest kind of shrine."
drag, startPoint x: 235, startPoint y: 274, endPoint x: 457, endPoint y: 277, distance: 222.0
click at [462, 276] on span "Guitars and Galliano,it's the saddest kind of shrine." at bounding box center [285, 274] width 396 height 17
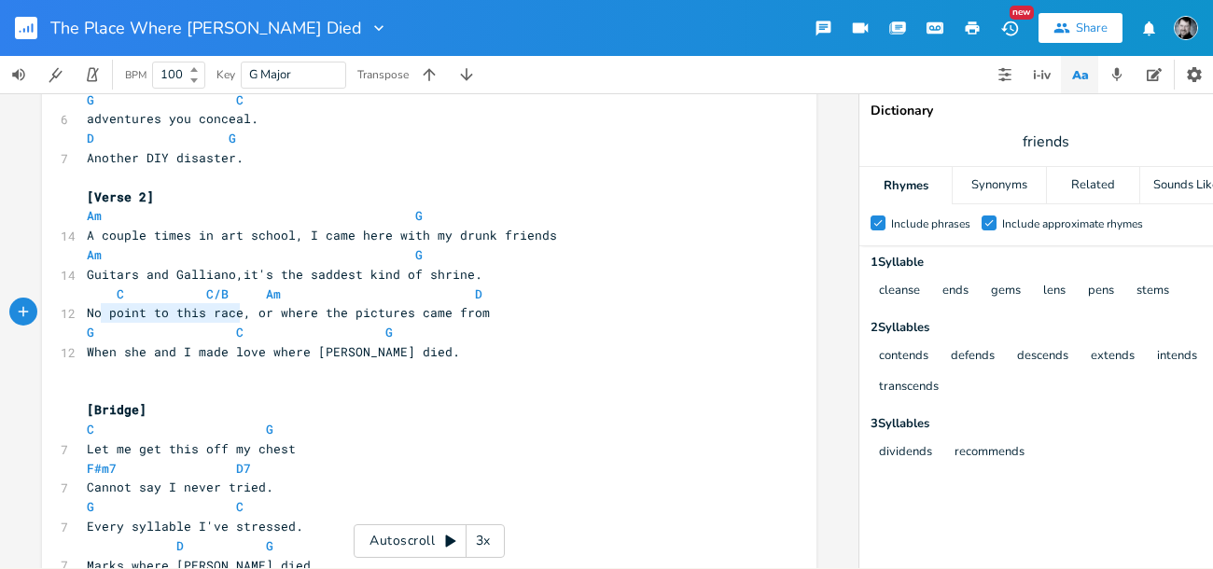
type textarea "No point to this race"
drag, startPoint x: 234, startPoint y: 314, endPoint x: 76, endPoint y: 312, distance: 158.6
click at [76, 312] on div "No point to this race xxxxxxxxxx ​ ​ [Verse 1] Am G 12 Let's take a detour, kin…" at bounding box center [429, 455] width 774 height 1457
type textarea "​"
drag, startPoint x: 235, startPoint y: 273, endPoint x: 463, endPoint y: 271, distance: 227.6
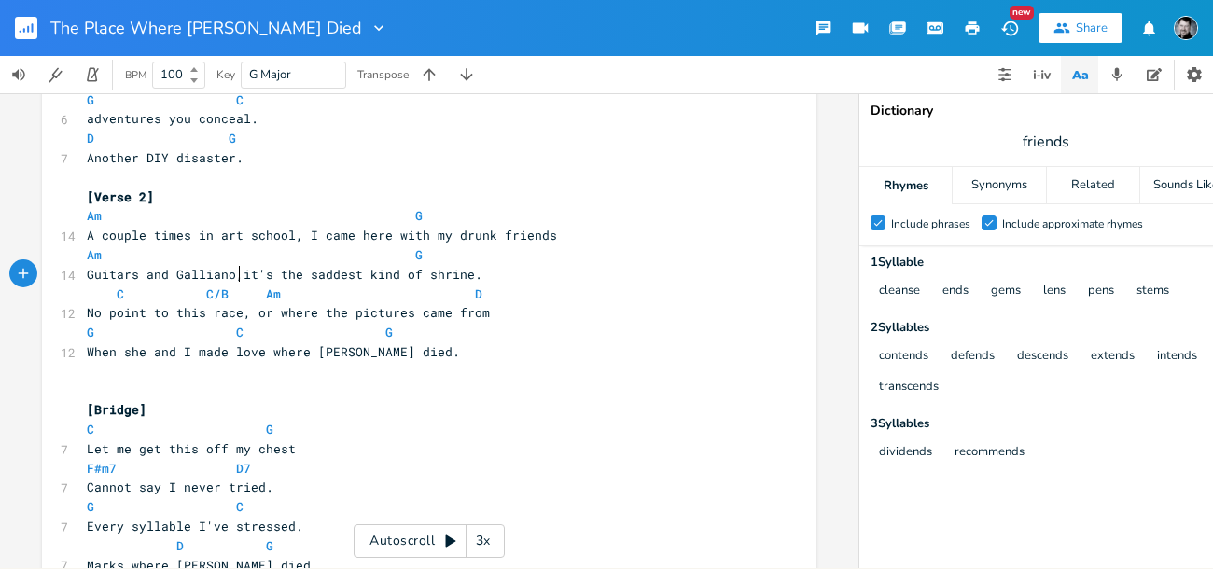
click at [463, 271] on span "Guitars and Galliano,it's the saddest kind of shrine." at bounding box center [285, 274] width 396 height 17
drag, startPoint x: 441, startPoint y: 272, endPoint x: 229, endPoint y: 281, distance: 212.8
click at [233, 272] on pre "Guitars and Galliano,it's the saddest kind of shrine." at bounding box center [419, 275] width 673 height 20
type textarea "debauchery and dividends"
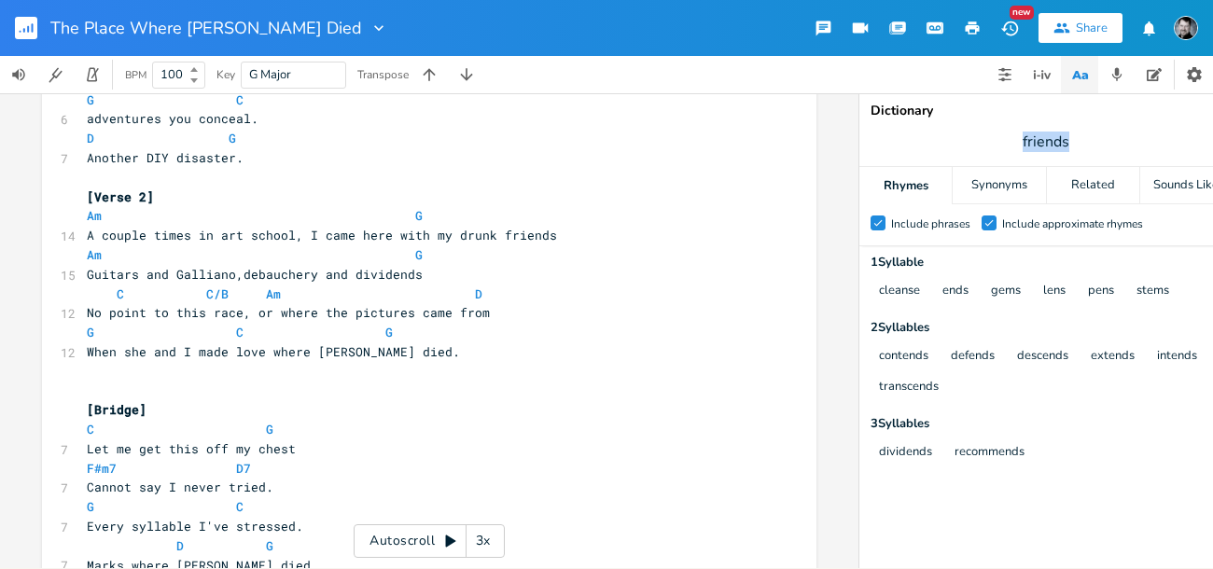
drag, startPoint x: 1103, startPoint y: 138, endPoint x: 1021, endPoint y: 139, distance: 82.1
click at [1021, 139] on span "friends" at bounding box center [1045, 142] width 373 height 34
type input "love"
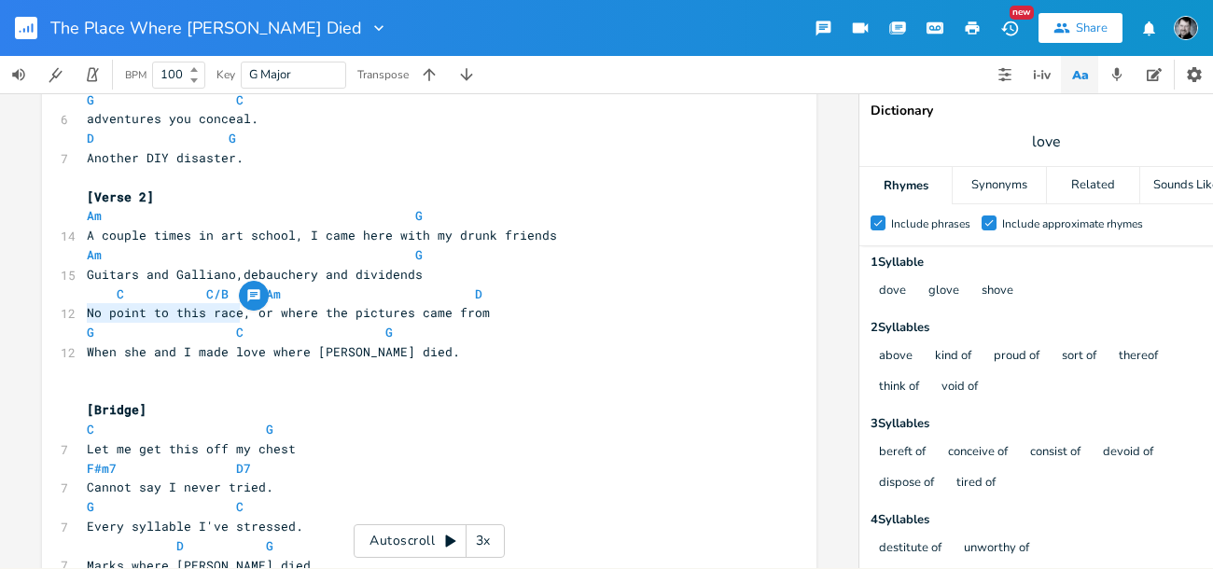
drag, startPoint x: 233, startPoint y: 315, endPoint x: 64, endPoint y: 315, distance: 168.8
click at [83, 315] on div "12 No point to this race, or where the pictures came from" at bounding box center [419, 313] width 673 height 20
type textarea "Not the hsit"
type textarea "isot"
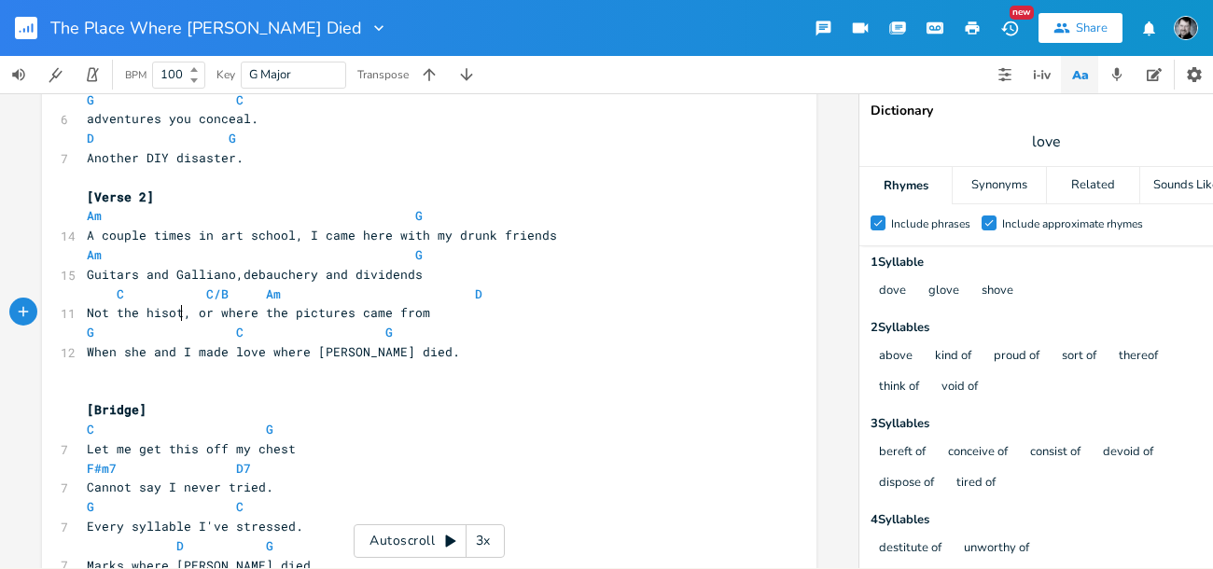
scroll to position [0, 16]
type textarea "tory I am proud of"
drag, startPoint x: 64, startPoint y: 315, endPoint x: 535, endPoint y: 312, distance: 471.1
click at [535, 312] on pre "Not the history I am proud of, or where the pictures came from" at bounding box center [419, 313] width 673 height 20
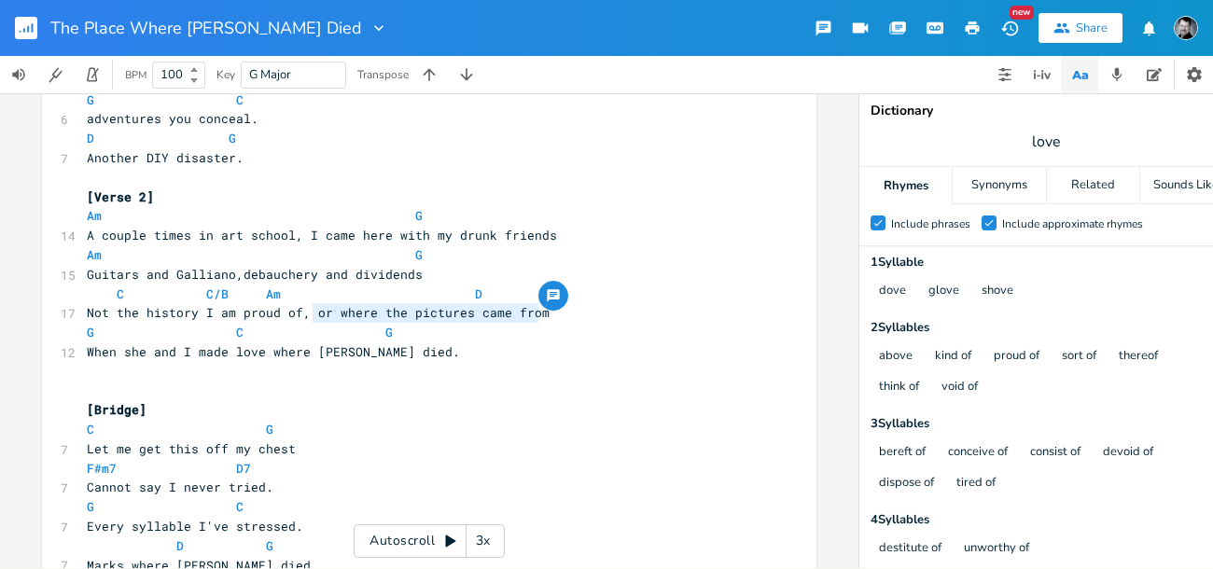
drag, startPoint x: 535, startPoint y: 312, endPoint x: 308, endPoint y: 312, distance: 227.6
click at [308, 312] on pre "Not the history I am proud of, or where the pictures came from" at bounding box center [419, 313] width 673 height 20
type textarea "but the pictures do not lie"
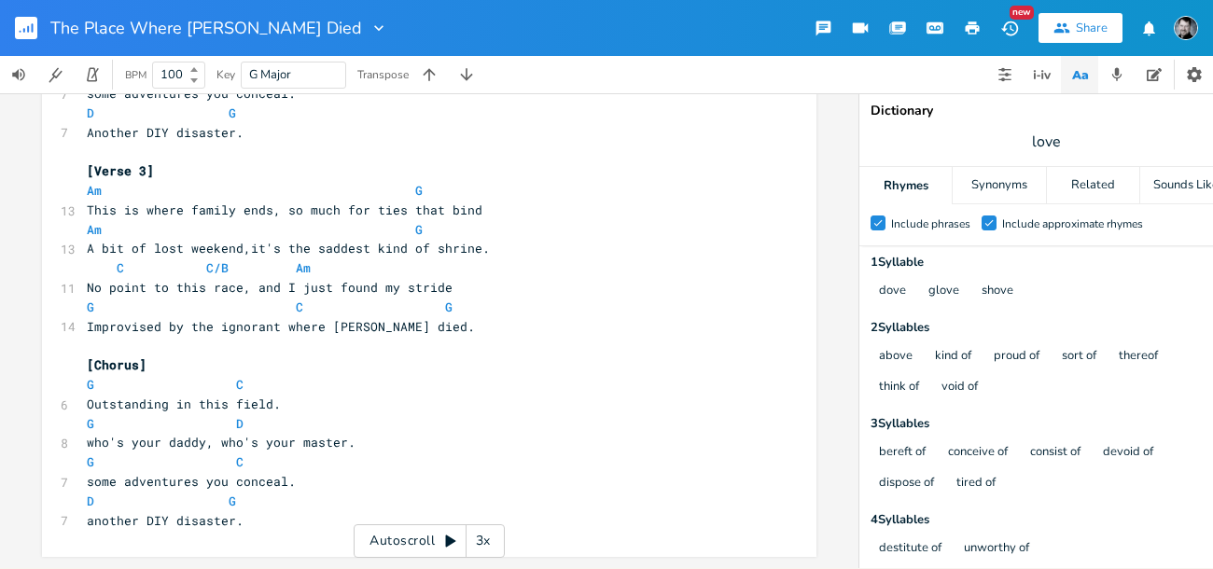
scroll to position [1017, 0]
click at [276, 318] on span "Improvised by the ignorant where [PERSON_NAME] died." at bounding box center [281, 326] width 388 height 17
type textarea "Improvised by the ignorant"
drag, startPoint x: 278, startPoint y: 315, endPoint x: 75, endPoint y: 312, distance: 203.4
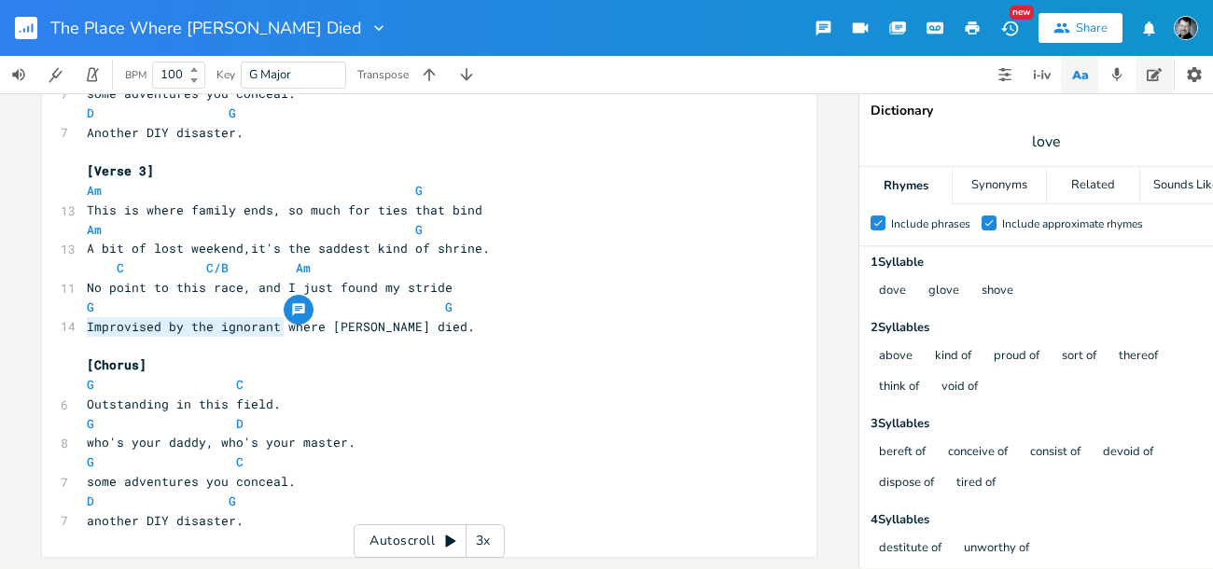
click at [1159, 73] on icon "button" at bounding box center [1153, 74] width 15 height 15
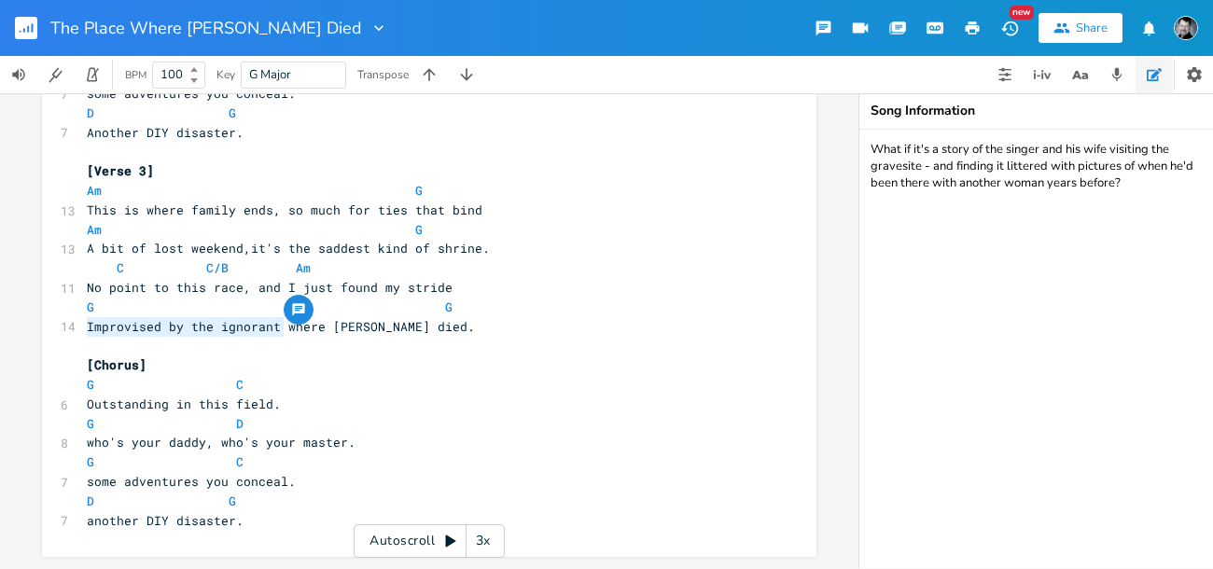
click at [1049, 252] on textarea "What if it's a story of the singer and his wife visiting the gravesite - and fi…" at bounding box center [1045, 349] width 373 height 438
paste textarea "Improvised by the ignorant"
type textarea "What if it's a story of the singer and his wife visiting the gravesite - and fi…"
click at [284, 355] on pre "[Chorus]" at bounding box center [419, 365] width 673 height 20
drag, startPoint x: 276, startPoint y: 316, endPoint x: 67, endPoint y: 312, distance: 209.0
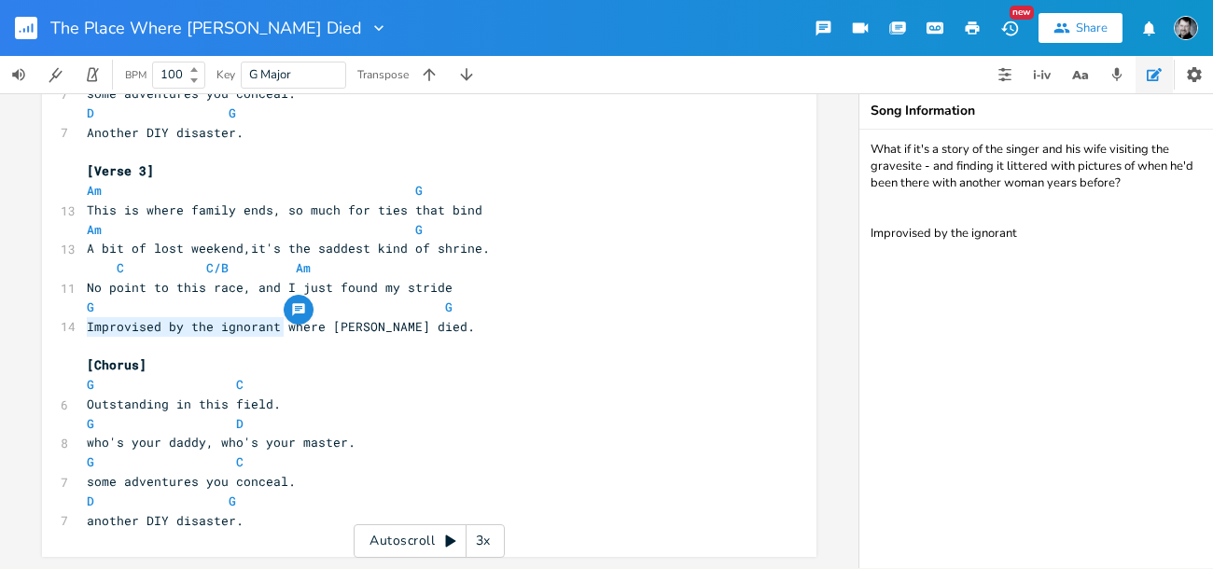
click at [83, 317] on div "14 Improvised by the ignorant where [PERSON_NAME] died." at bounding box center [419, 327] width 673 height 20
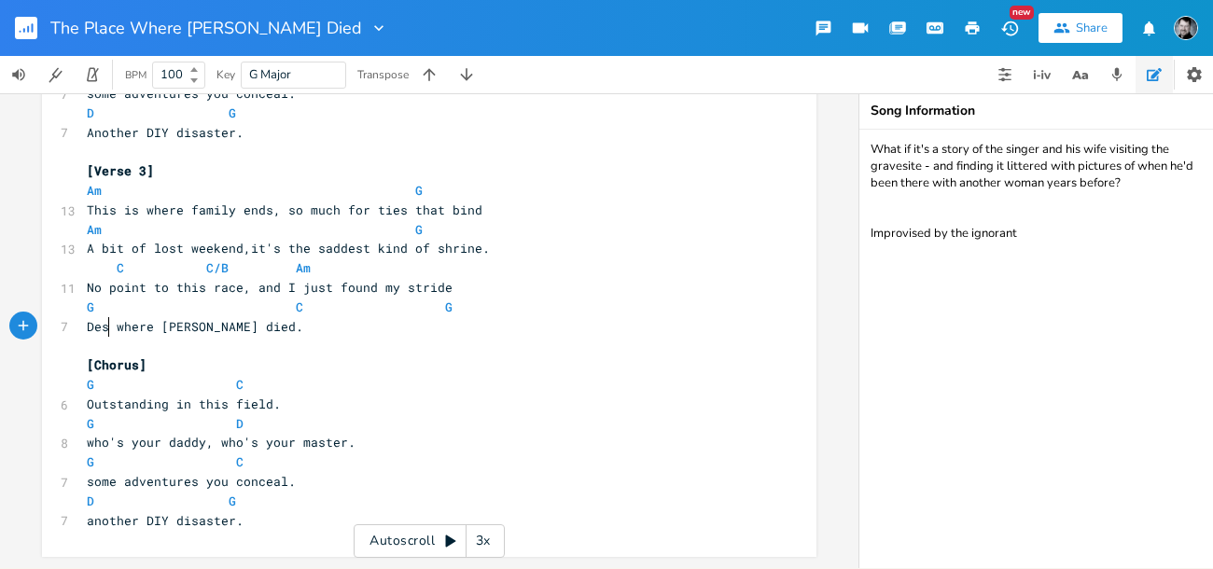
scroll to position [0, 18]
type textarea "Desicrating the holy place"
click at [113, 318] on span "Desicrating the [GEOGRAPHIC_DATA] where [PERSON_NAME] died." at bounding box center [285, 326] width 396 height 17
click at [108, 318] on span "Desicrating the [GEOGRAPHIC_DATA] where [PERSON_NAME] died." at bounding box center [285, 326] width 396 height 17
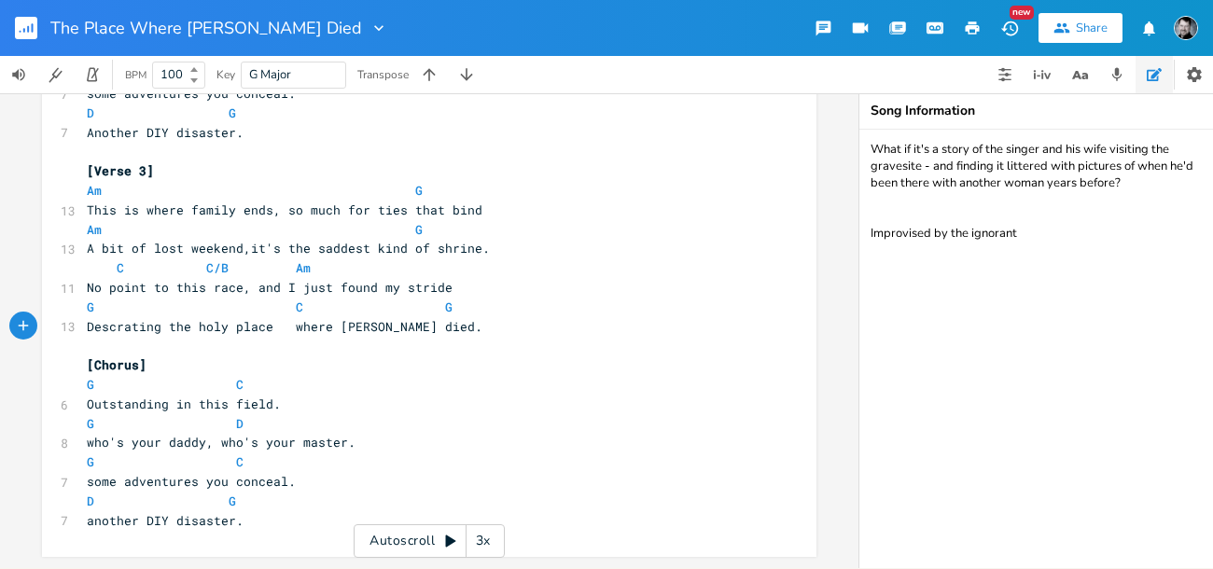
type textarea "e"
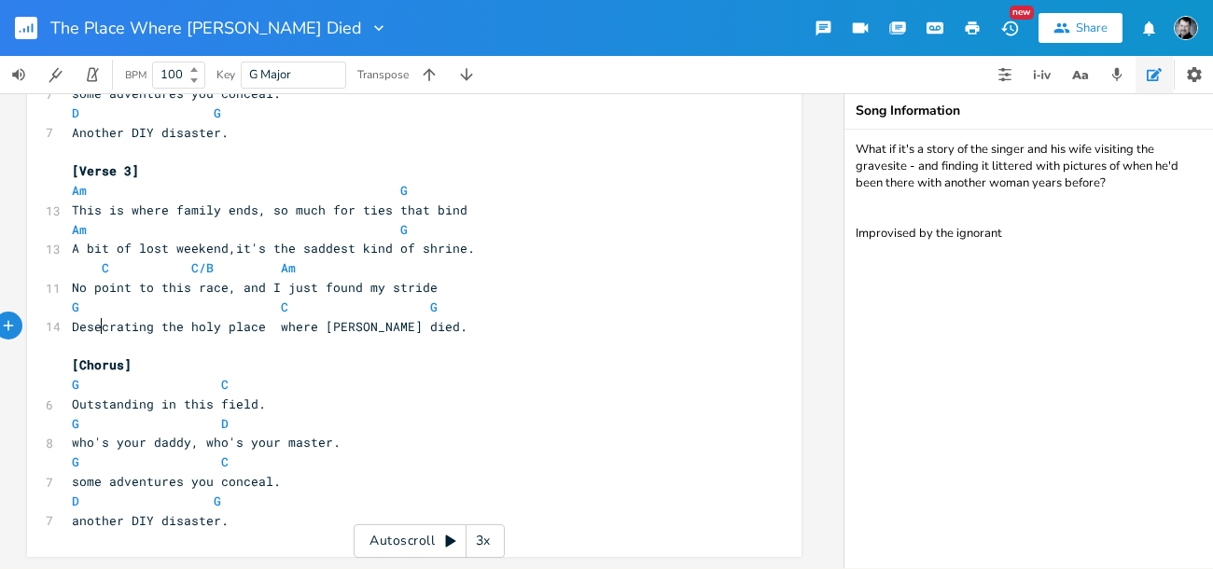
scroll to position [0, 0]
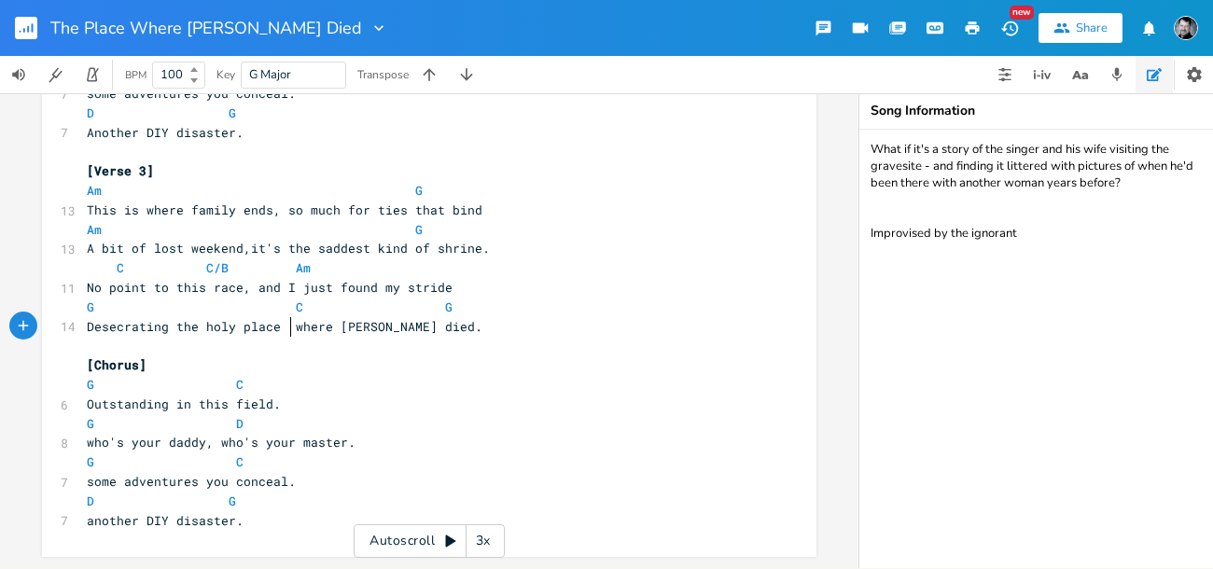
click at [281, 317] on span at bounding box center [288, 327] width 15 height 20
type textarea "DIY"
drag, startPoint x: 161, startPoint y: 507, endPoint x: 141, endPoint y: 507, distance: 20.5
click at [141, 512] on span "another DIY disaster." at bounding box center [165, 520] width 157 height 17
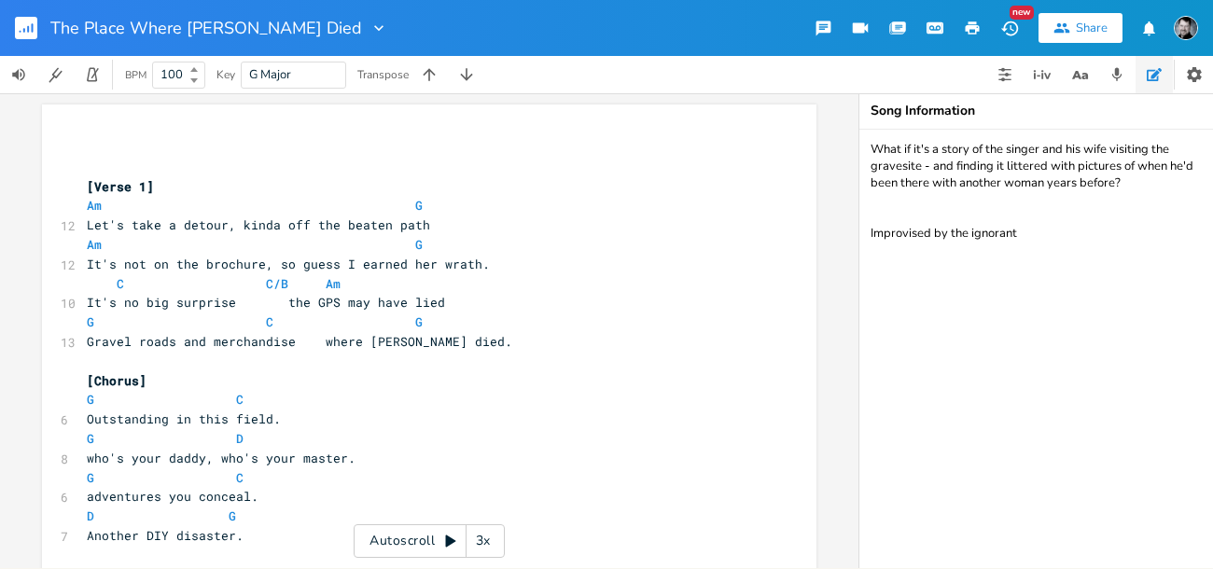
click at [281, 307] on span at bounding box center [273, 303] width 30 height 20
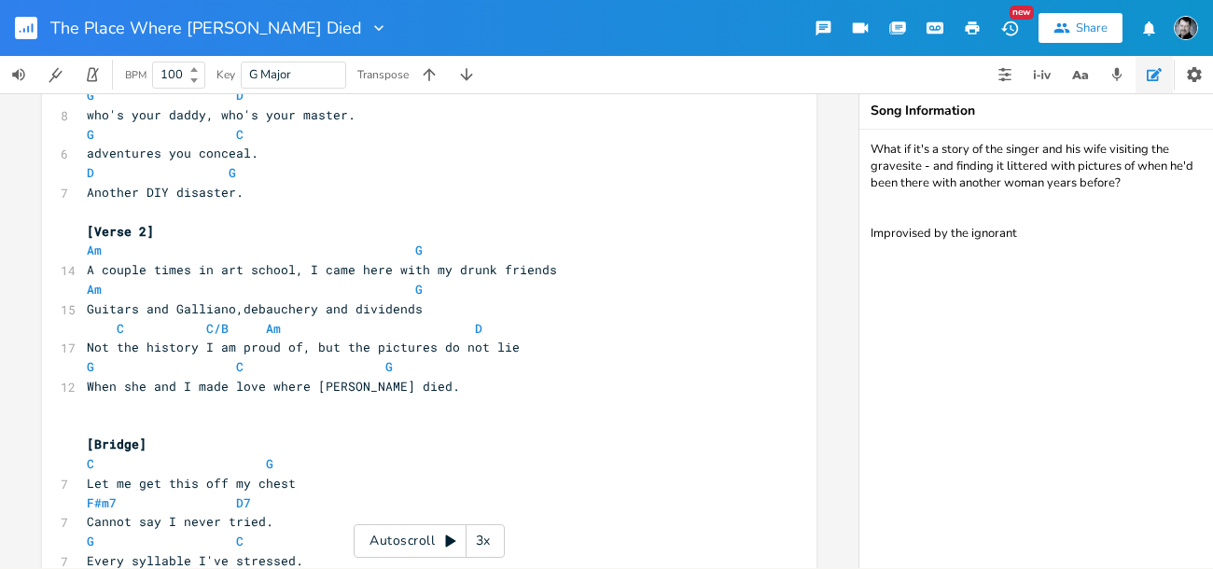
scroll to position [343, 0]
click at [1080, 71] on icon "button" at bounding box center [1079, 74] width 23 height 23
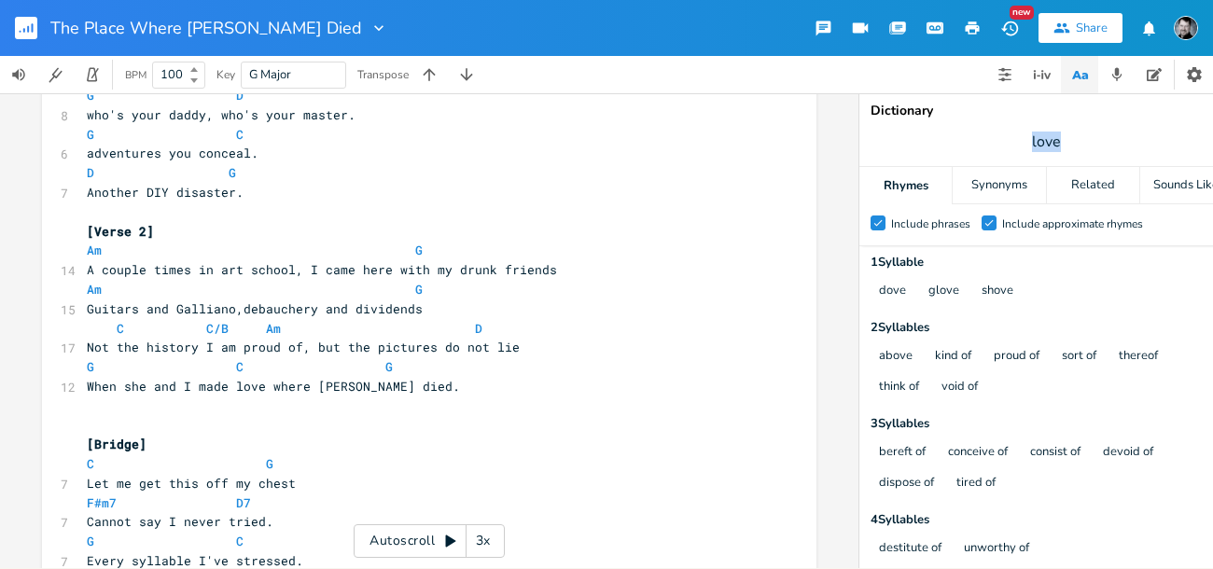
drag, startPoint x: 1003, startPoint y: 138, endPoint x: 979, endPoint y: 138, distance: 23.3
click at [979, 138] on span "love" at bounding box center [1045, 142] width 373 height 34
type input "kied"
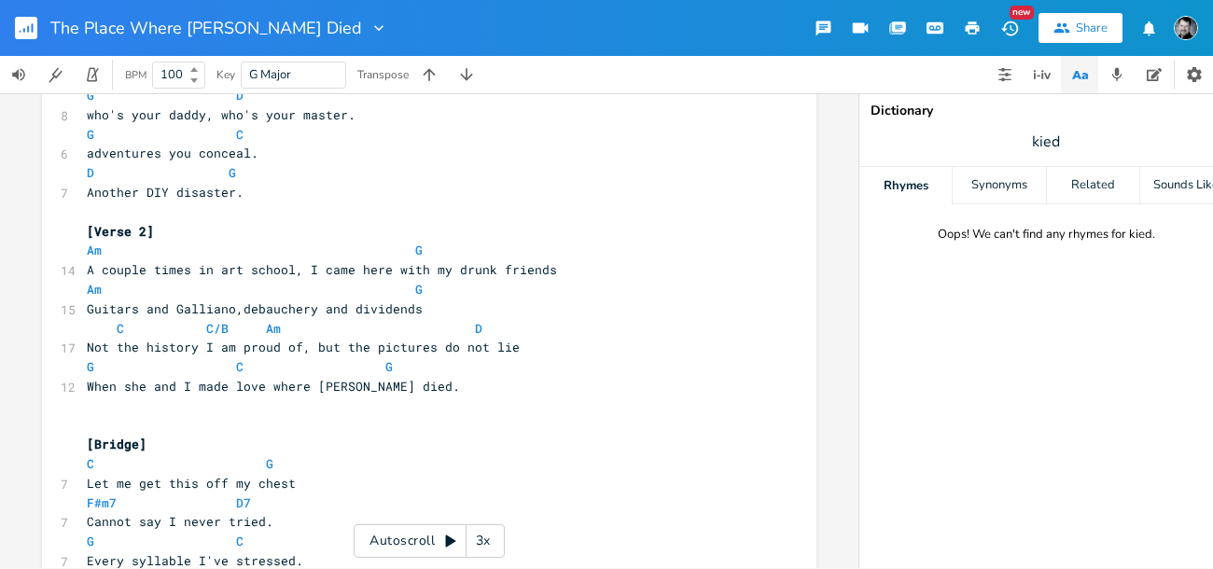
scroll to position [0, 0]
drag, startPoint x: 1037, startPoint y: 140, endPoint x: 1015, endPoint y: 142, distance: 22.5
type input "died"
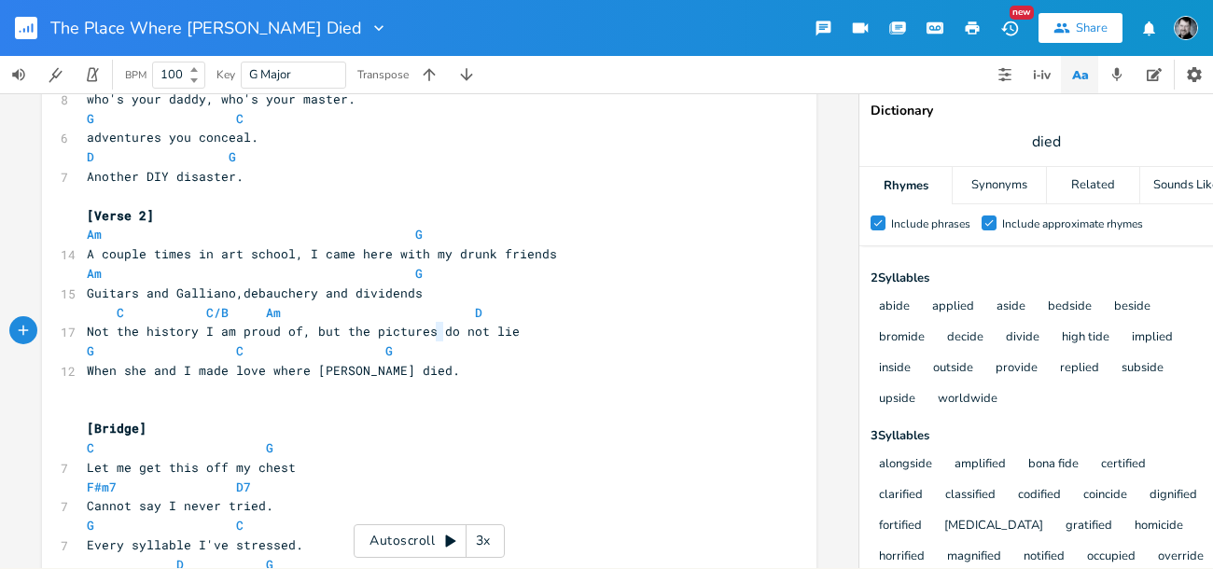
scroll to position [0, 0]
drag, startPoint x: 432, startPoint y: 332, endPoint x: 505, endPoint y: 331, distance: 72.8
click at [505, 331] on pre "Not the history I am proud of, but the pictures do not lie" at bounding box center [419, 332] width 673 height 20
type textarea "amplified"
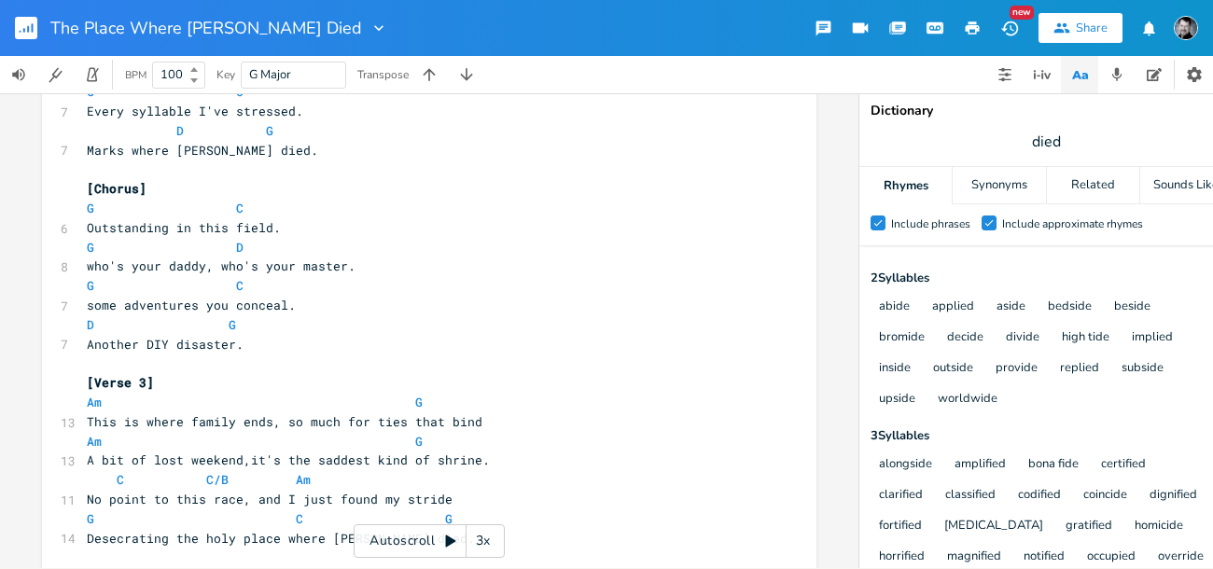
scroll to position [791, 0]
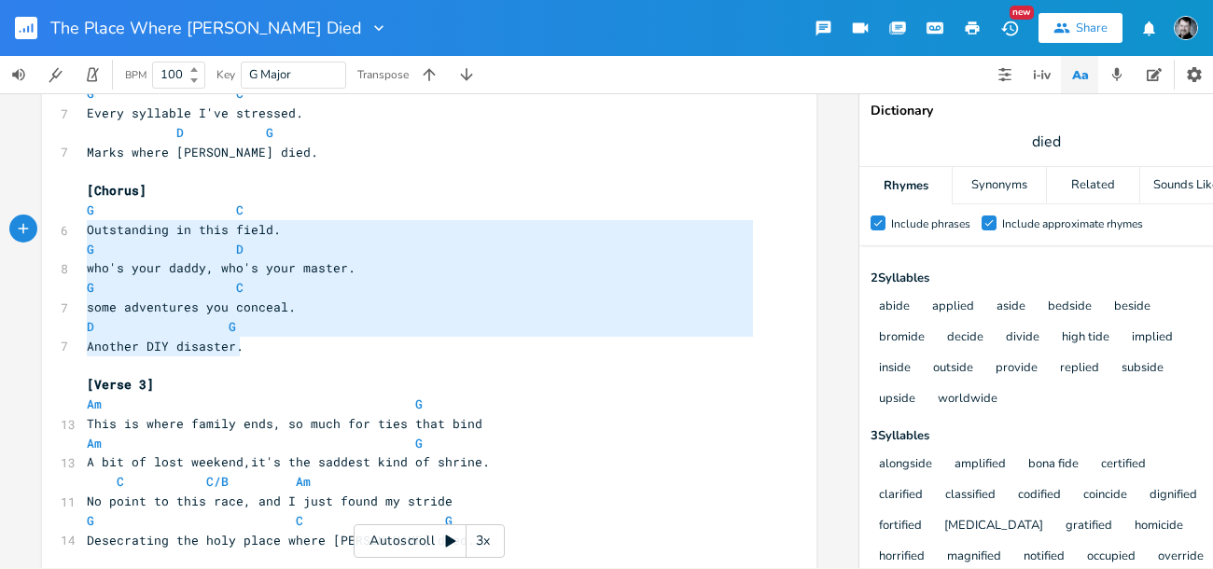
type textarea "[Chorus] G C Outstanding in this field. G D who's your daddy, who's your master…"
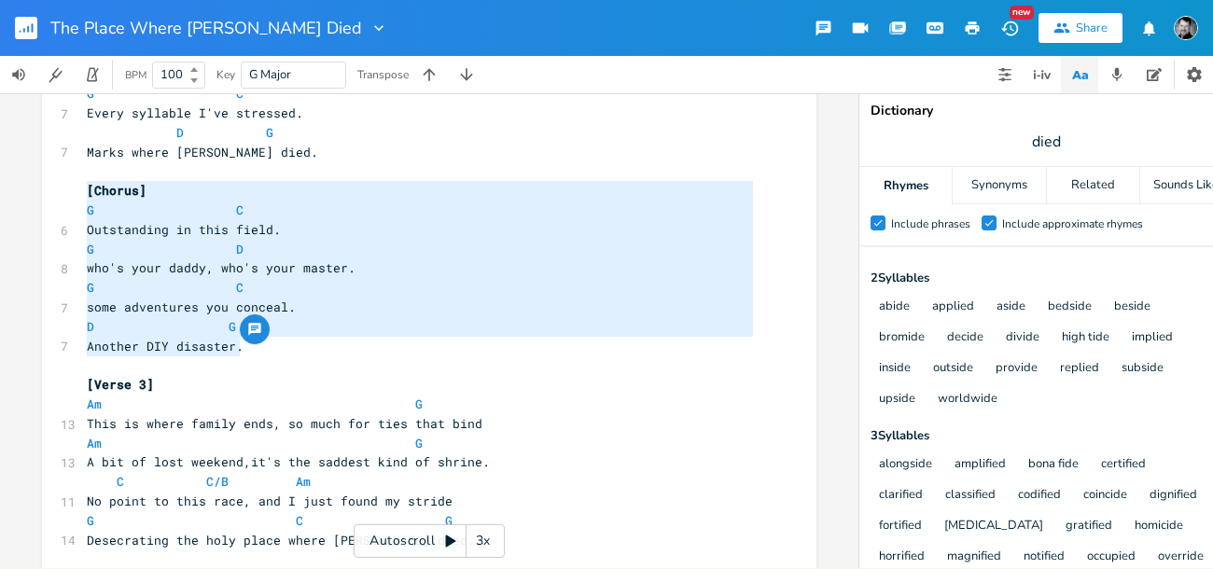
drag, startPoint x: 246, startPoint y: 356, endPoint x: 35, endPoint y: 189, distance: 268.9
click at [42, 189] on div "[Chorus] G C Outstanding in this field. G D who's your daddy, who's your master…" at bounding box center [429, 41] width 774 height 1457
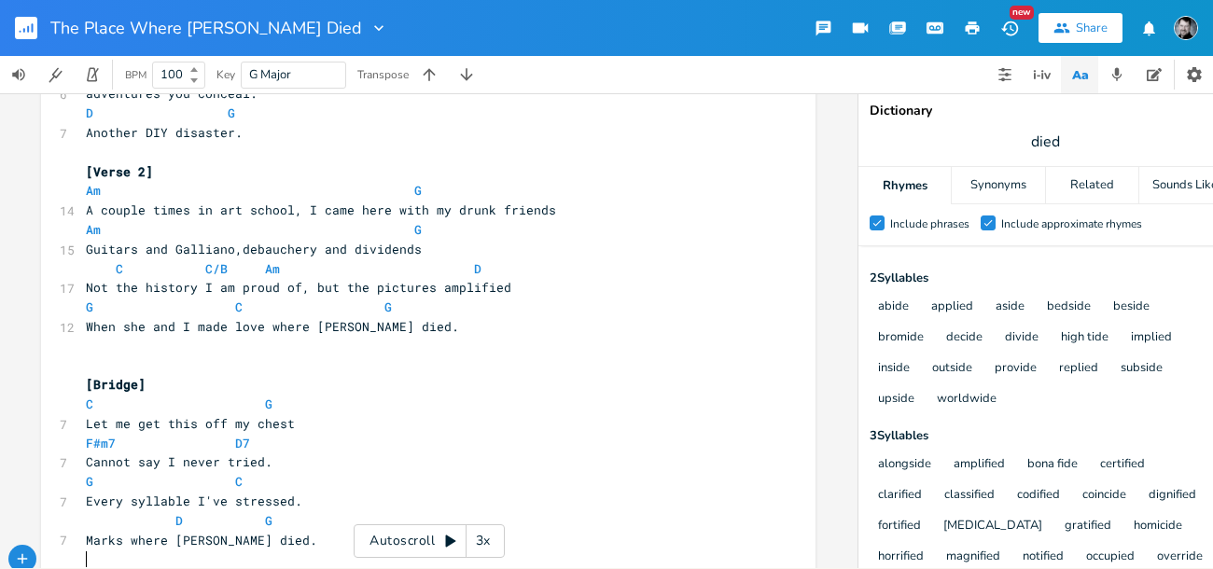
scroll to position [463, 0]
